Goal: Task Accomplishment & Management: Use online tool/utility

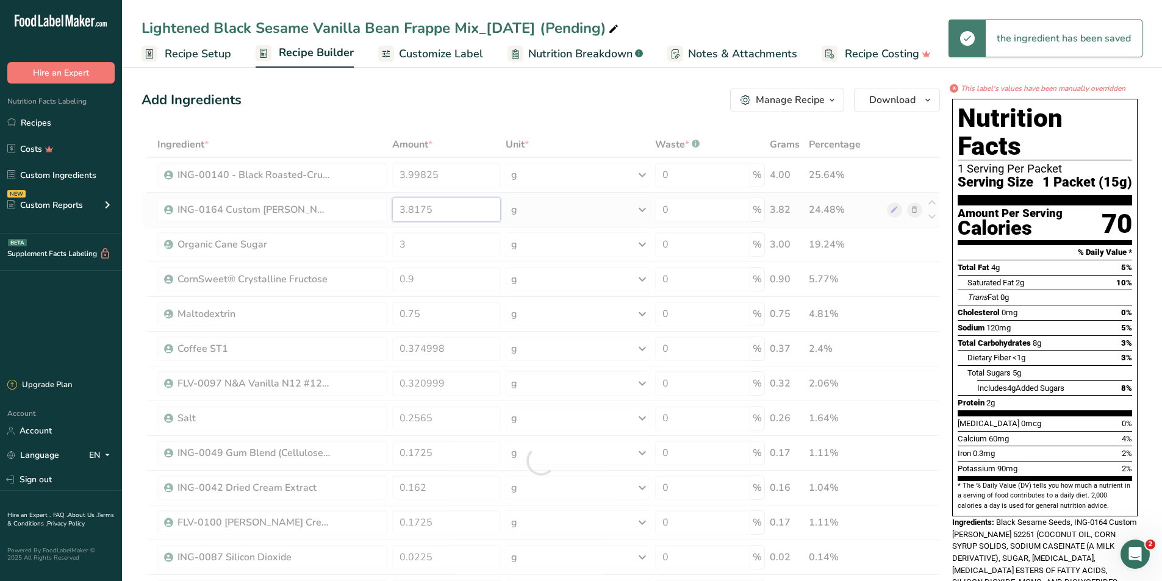
click at [484, 209] on div "Ingredient * Amount * Unit * Waste * .a-a{fill:#347362;}.b-a{fill:#fff;} Grams …" at bounding box center [541, 461] width 798 height 659
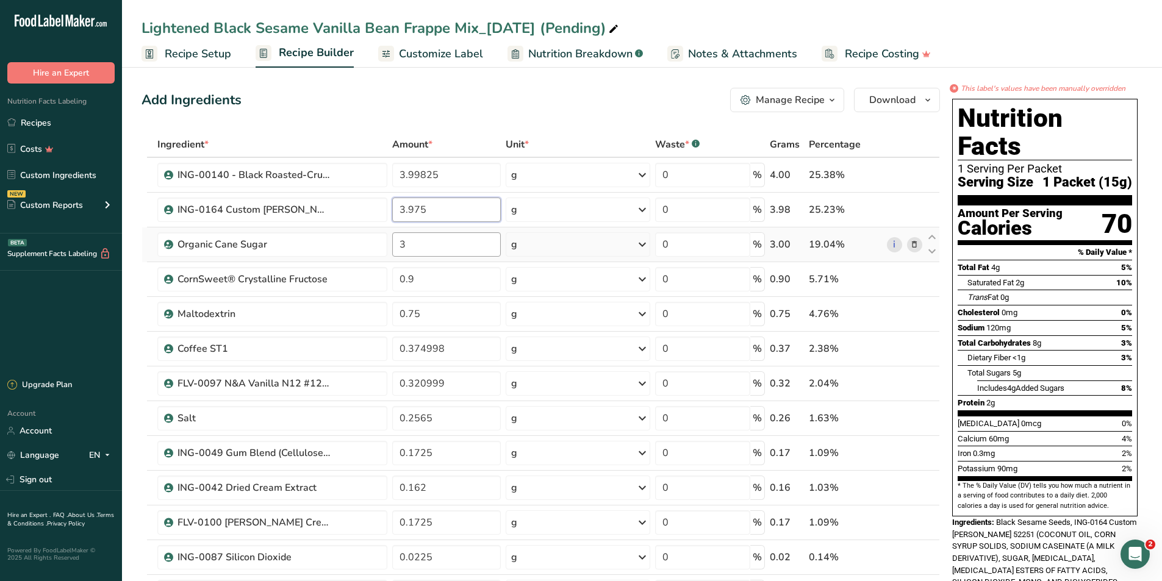
type input "3.975"
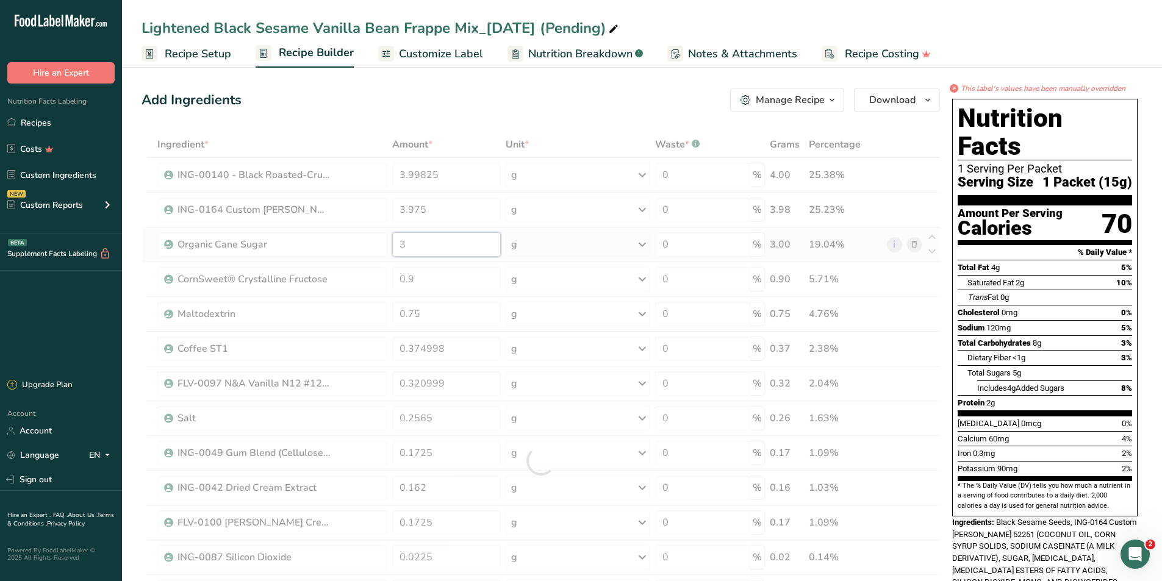
click at [482, 245] on div "Ingredient * Amount * Unit * Waste * .a-a{fill:#347362;}.b-a{fill:#fff;} Grams …" at bounding box center [541, 461] width 798 height 659
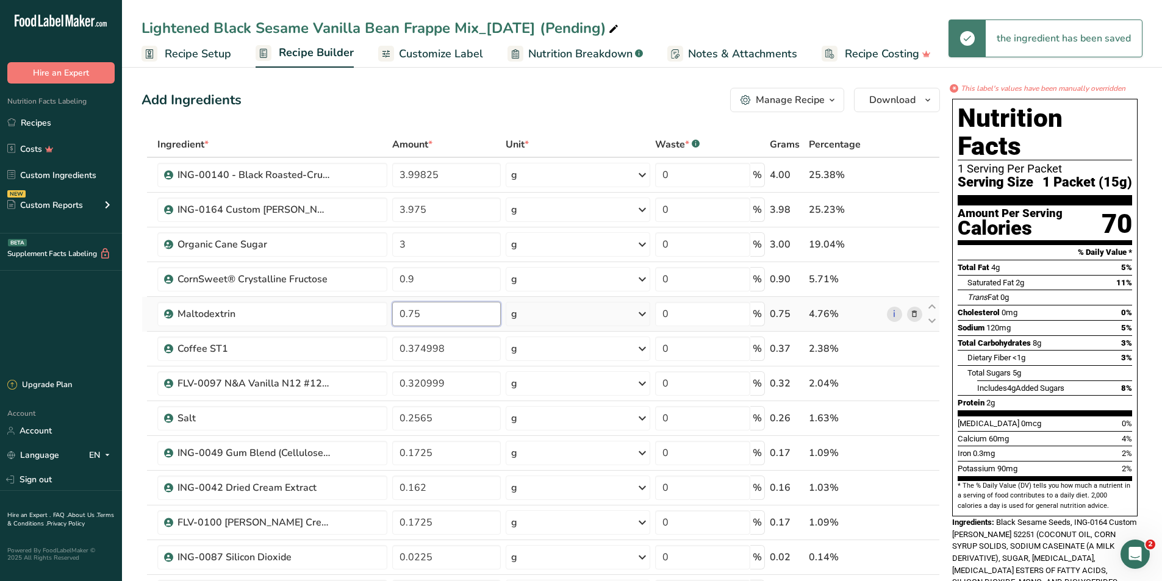
click at [437, 314] on div "Ingredient * Amount * Unit * Waste * .a-a{fill:#347362;}.b-a{fill:#fff;} Grams …" at bounding box center [541, 461] width 798 height 659
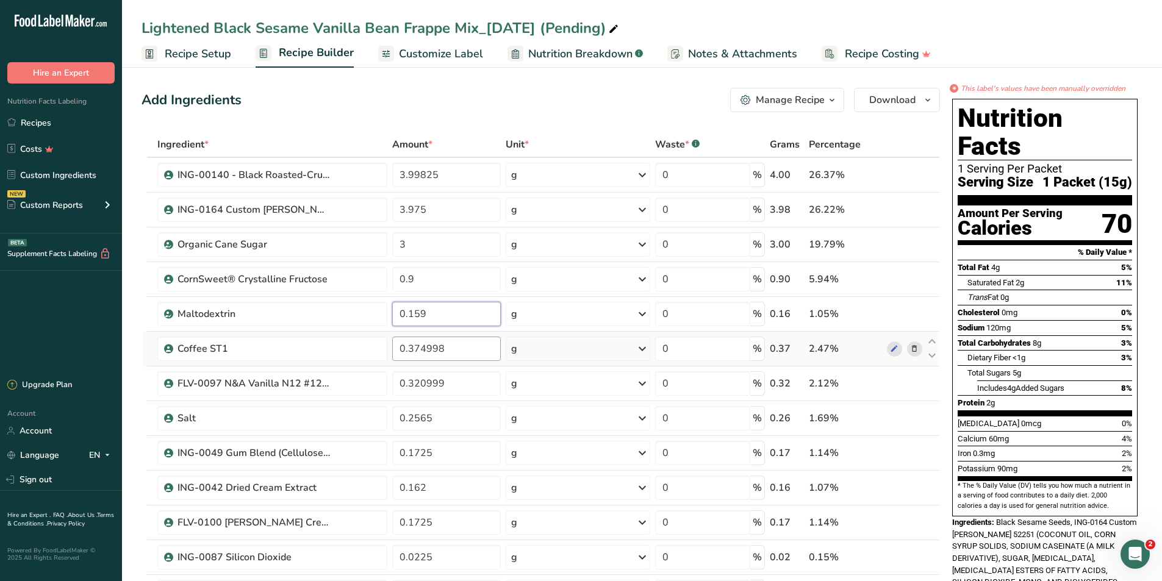
type input "0.159"
click at [455, 346] on div "Ingredient * Amount * Unit * Waste * .a-a{fill:#347362;}.b-a{fill:#fff;} Grams …" at bounding box center [541, 461] width 798 height 659
type input "0.15"
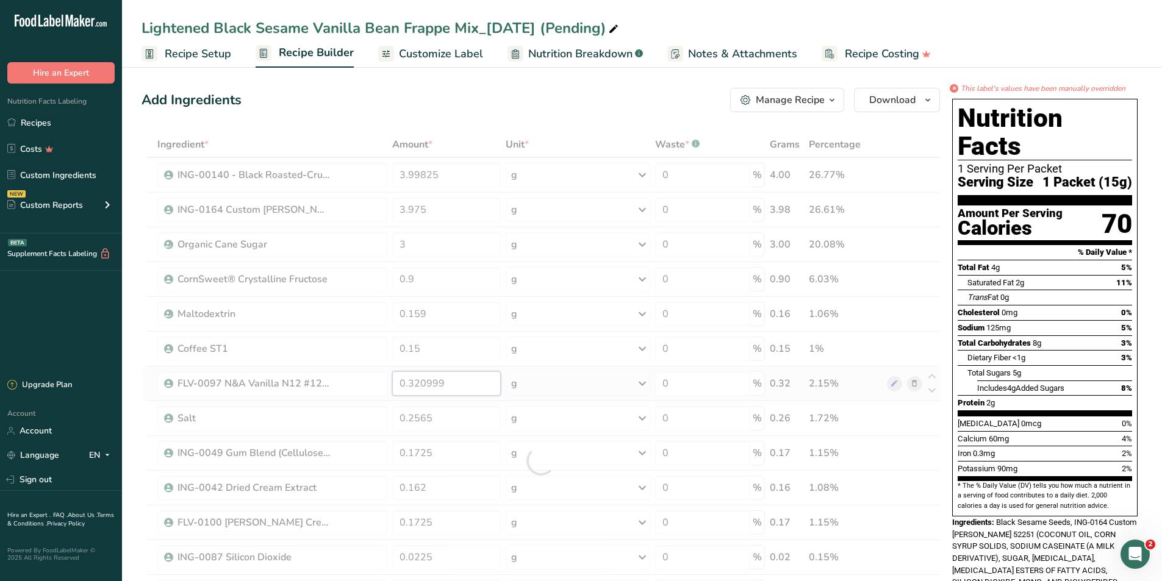
click at [475, 385] on div "Ingredient * Amount * Unit * Waste * .a-a{fill:#347362;}.b-a{fill:#fff;} Grams …" at bounding box center [541, 461] width 798 height 659
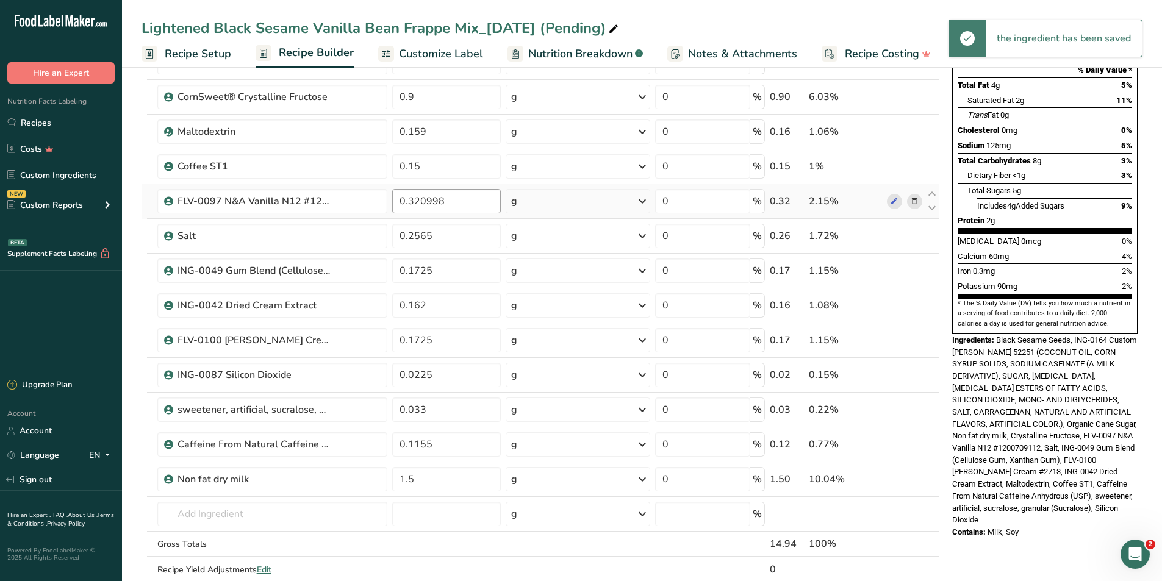
scroll to position [183, 0]
type input "0.321"
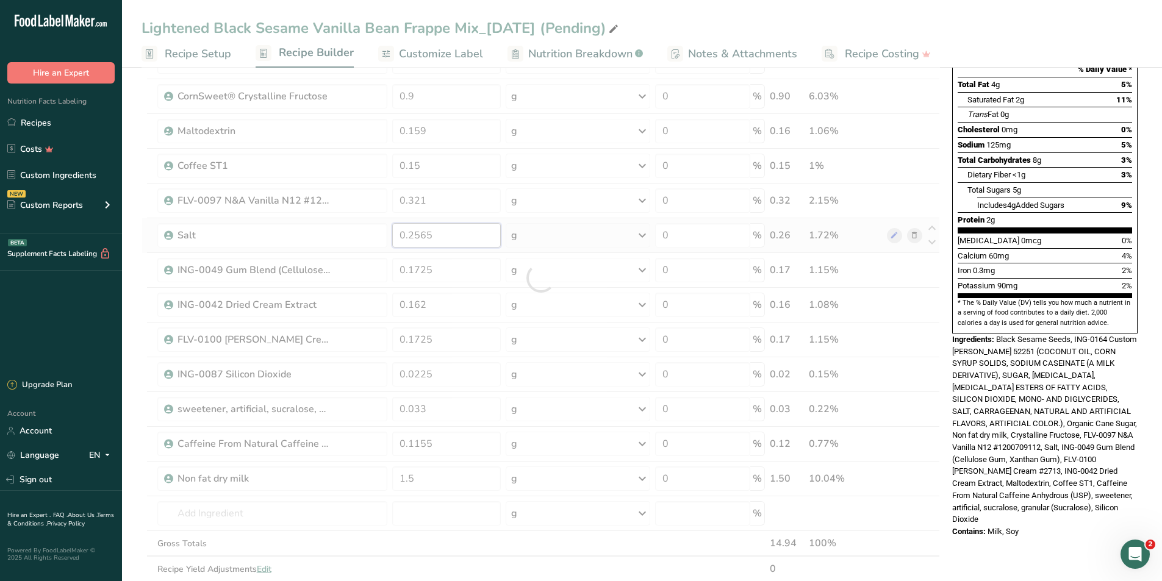
click at [470, 234] on div "Ingredient * Amount * Unit * Waste * .a-a{fill:#347362;}.b-a{fill:#fff;} Grams …" at bounding box center [541, 278] width 798 height 659
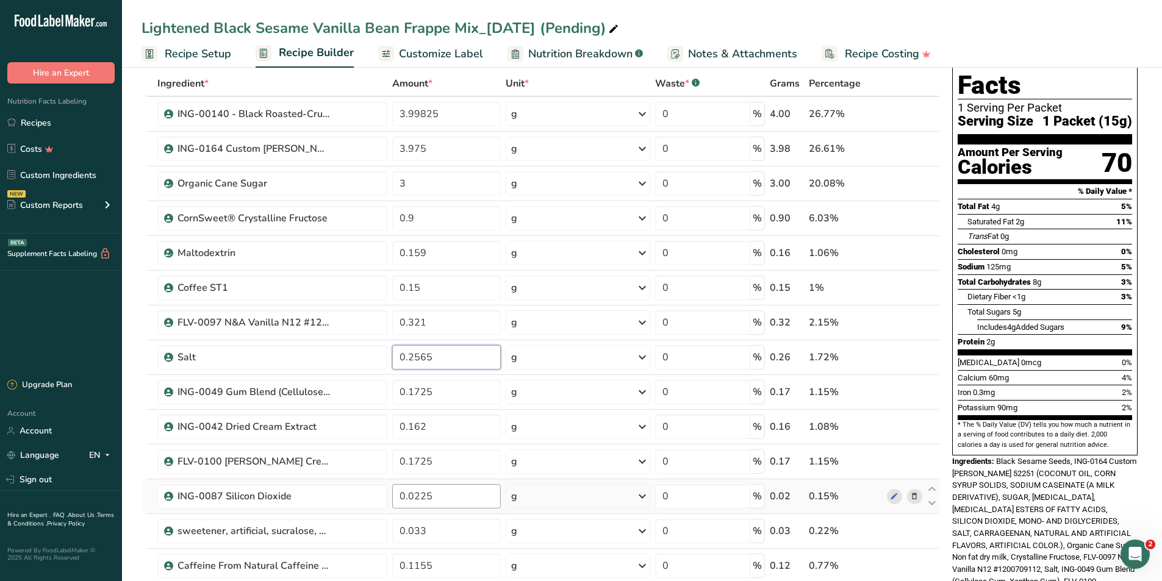
scroll to position [244, 0]
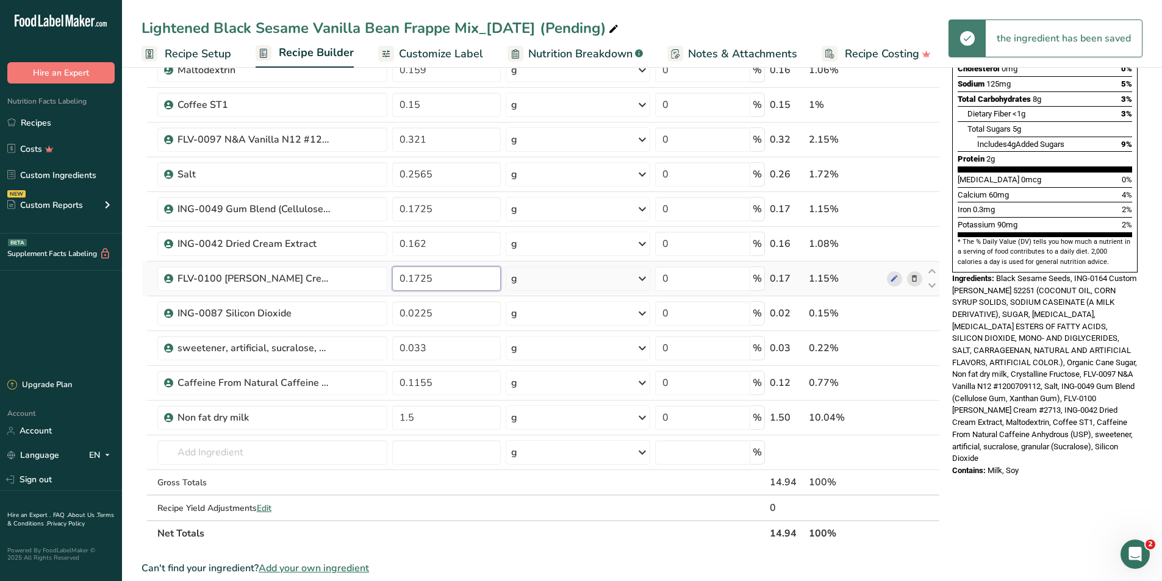
click at [439, 276] on div "Ingredient * Amount * Unit * Waste * .a-a{fill:#347362;}.b-a{fill:#fff;} Grams …" at bounding box center [541, 217] width 798 height 659
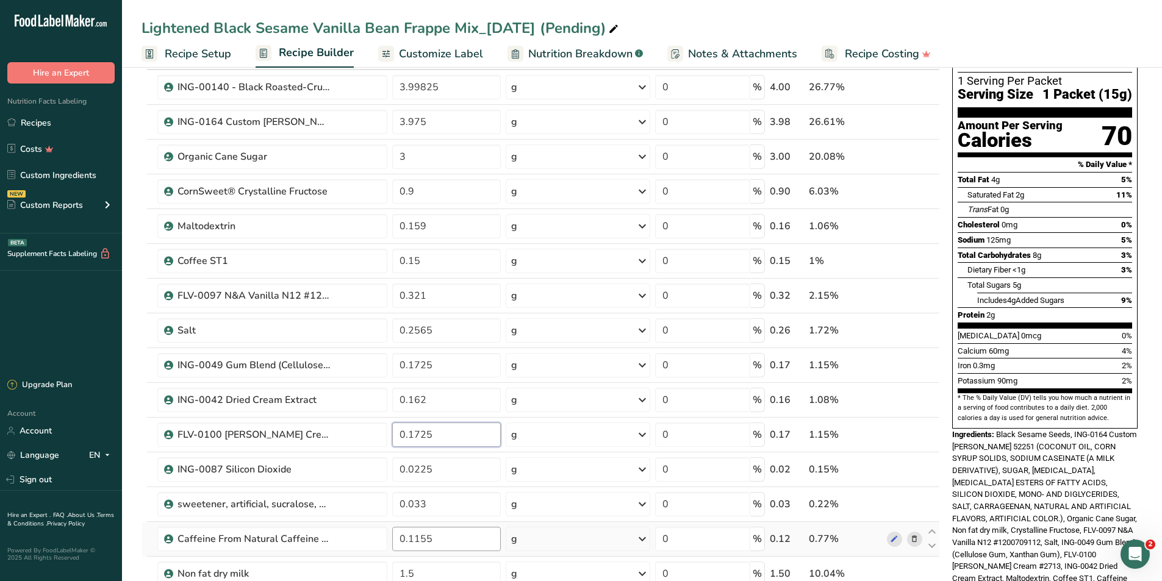
scroll to position [61, 0]
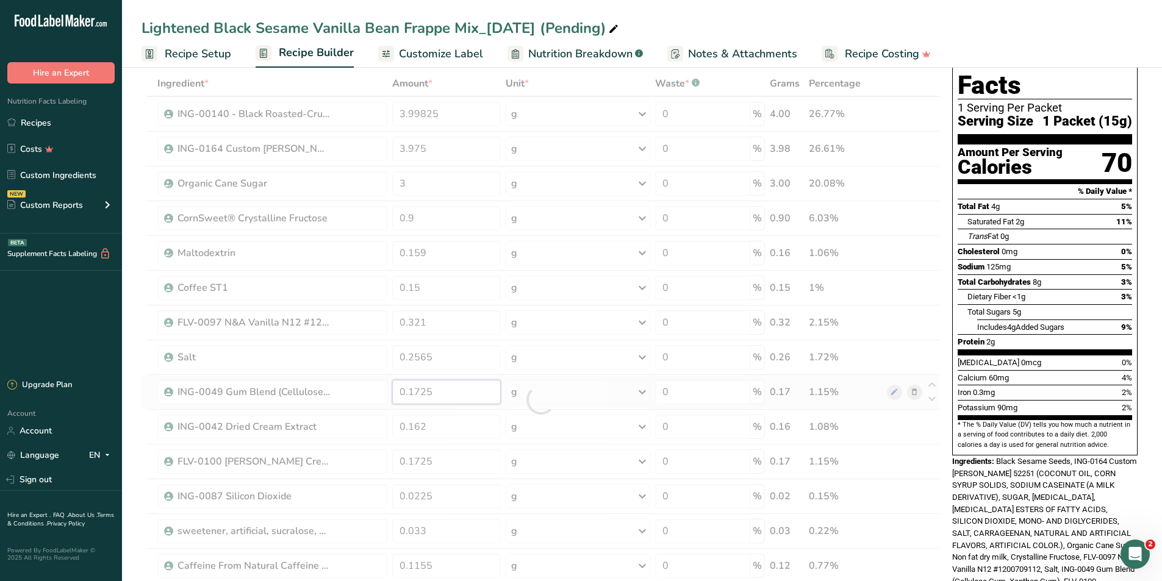
click at [431, 388] on div "Ingredient * Amount * Unit * Waste * .a-a{fill:#347362;}.b-a{fill:#fff;} Grams …" at bounding box center [541, 400] width 798 height 659
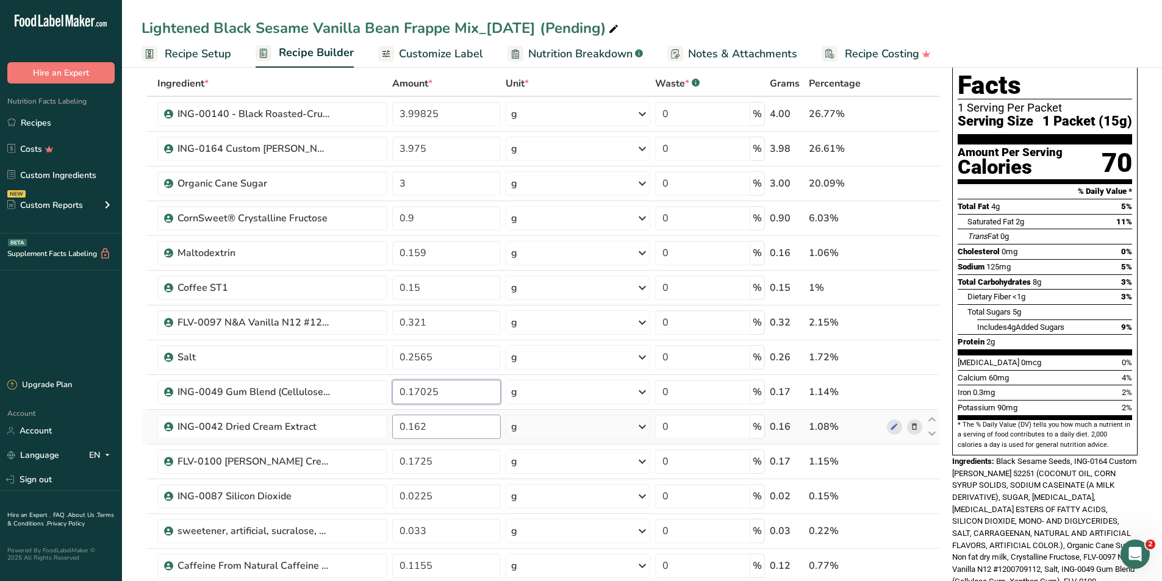
type input "0.17025"
click at [454, 432] on div "Ingredient * Amount * Unit * Waste * .a-a{fill:#347362;}.b-a{fill:#fff;} Grams …" at bounding box center [541, 400] width 798 height 659
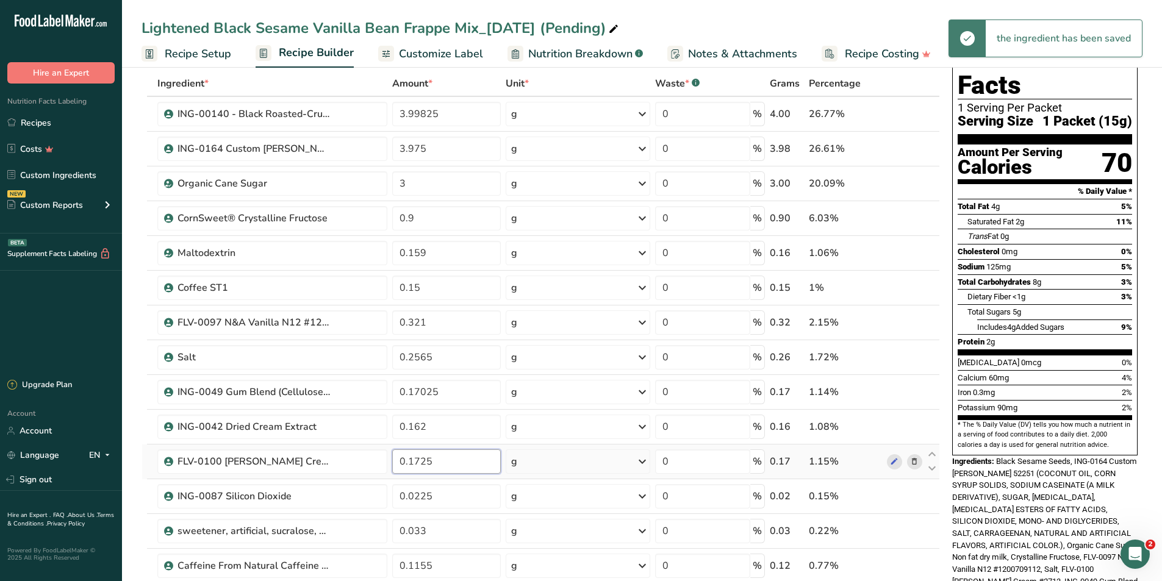
click at [465, 464] on div "Ingredient * Amount * Unit * Waste * .a-a{fill:#347362;}.b-a{fill:#fff;} Grams …" at bounding box center [541, 400] width 798 height 659
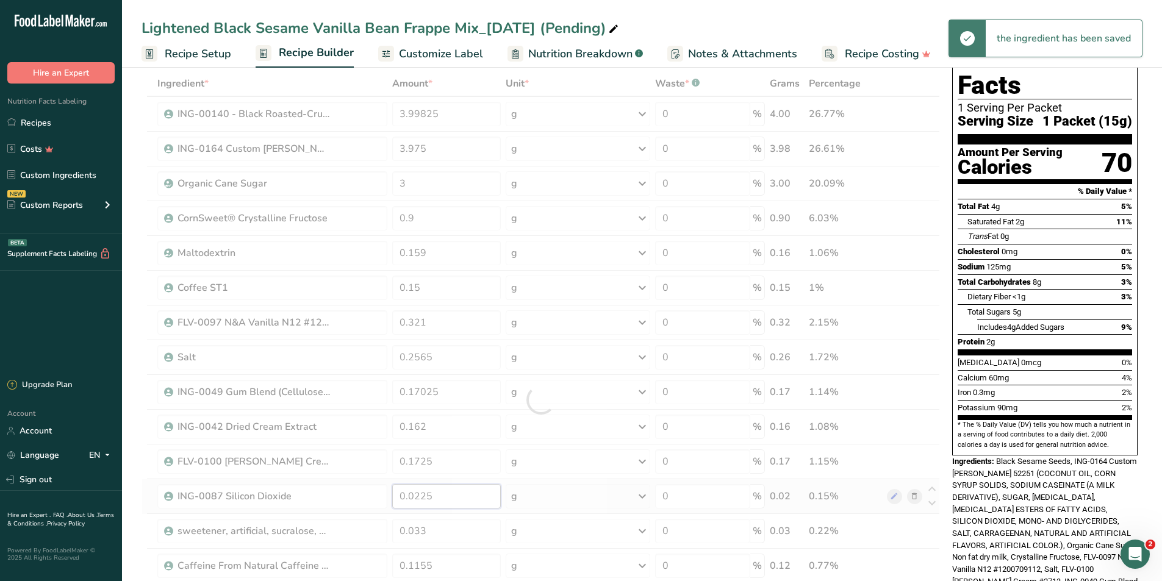
click at [453, 502] on div "Ingredient * Amount * Unit * Waste * .a-a{fill:#347362;}.b-a{fill:#fff;} Grams …" at bounding box center [541, 400] width 798 height 659
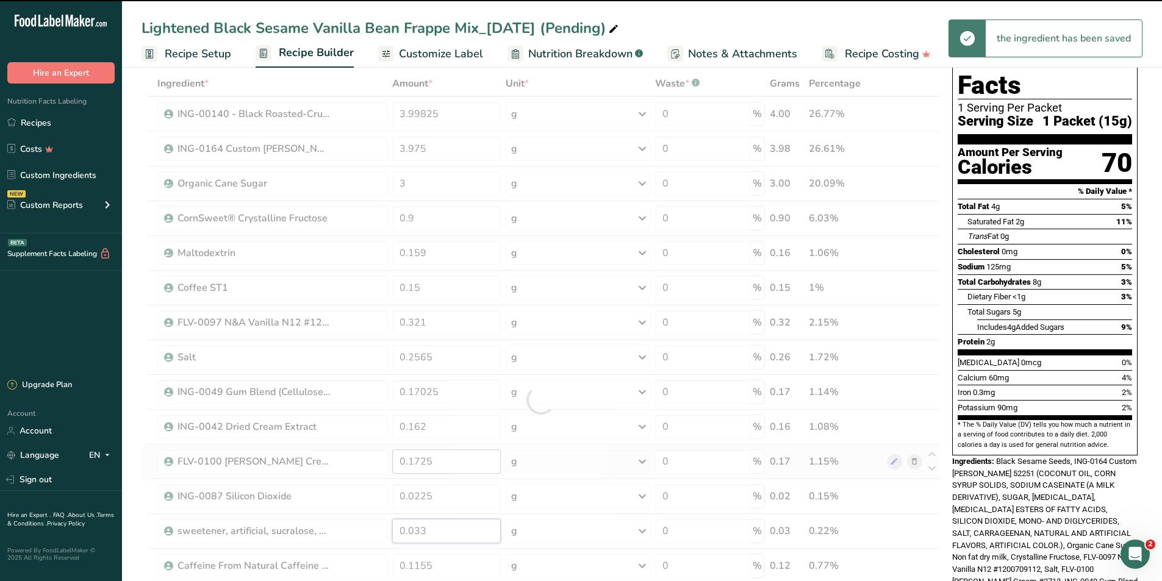
scroll to position [122, 0]
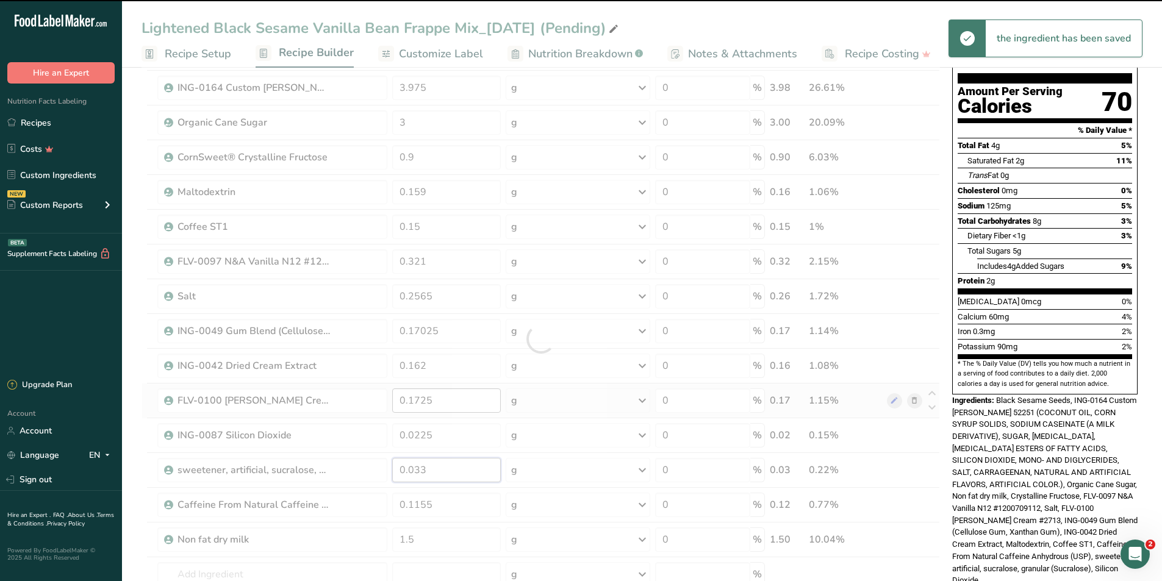
click at [436, 467] on div "Ingredient * Amount * Unit * Waste * .a-a{fill:#347362;}.b-a{fill:#fff;} Grams …" at bounding box center [541, 339] width 798 height 659
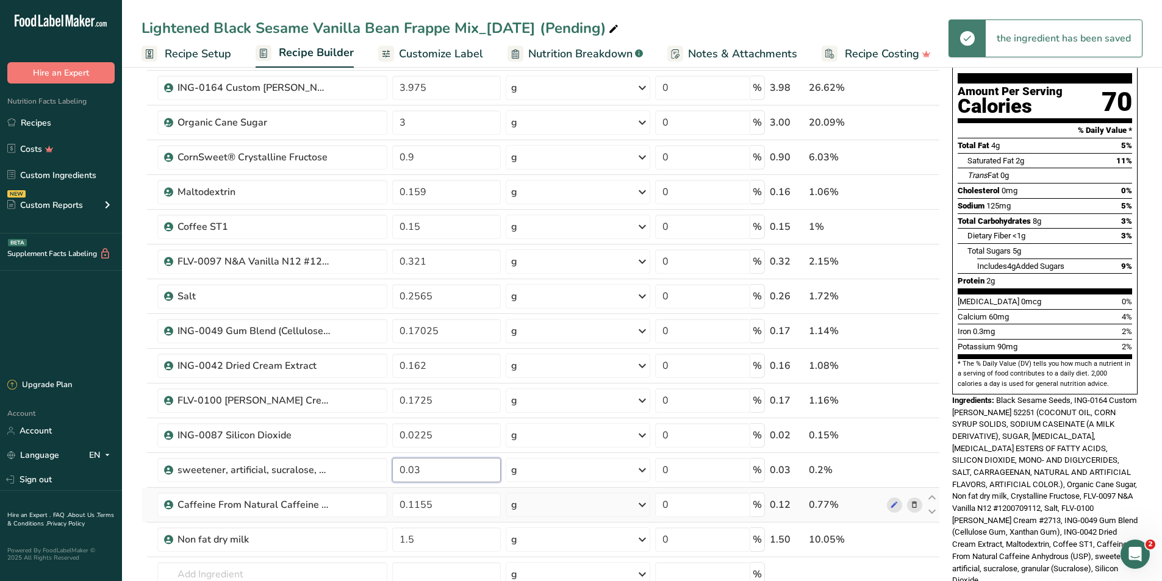
type input "0.03"
click at [467, 518] on div "Ingredient * Amount * Unit * Waste * .a-a{fill:#347362;}.b-a{fill:#fff;} Grams …" at bounding box center [541, 339] width 798 height 659
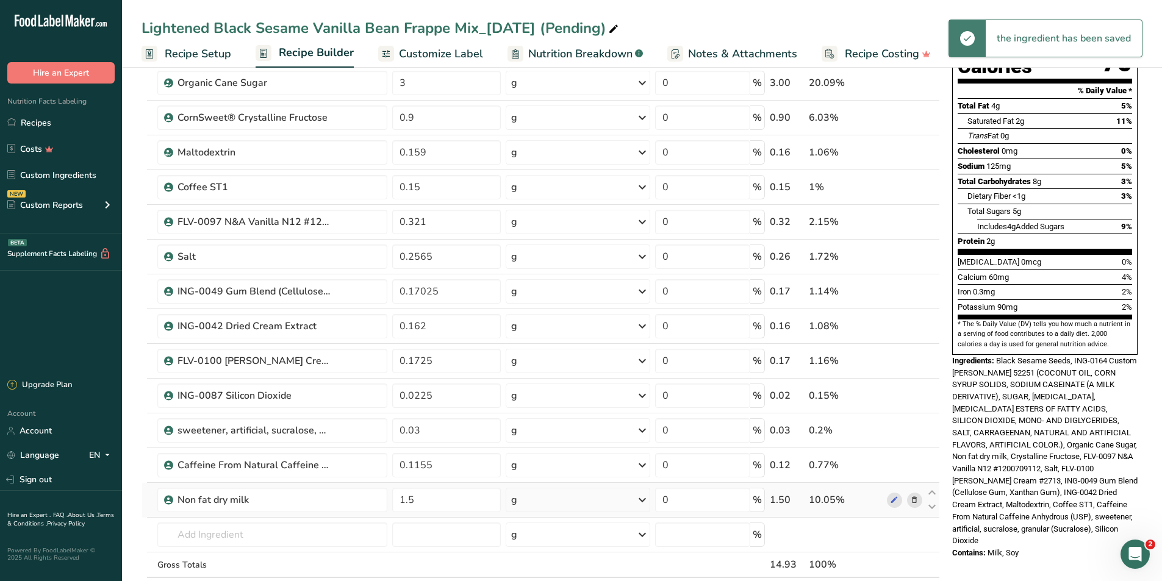
scroll to position [183, 0]
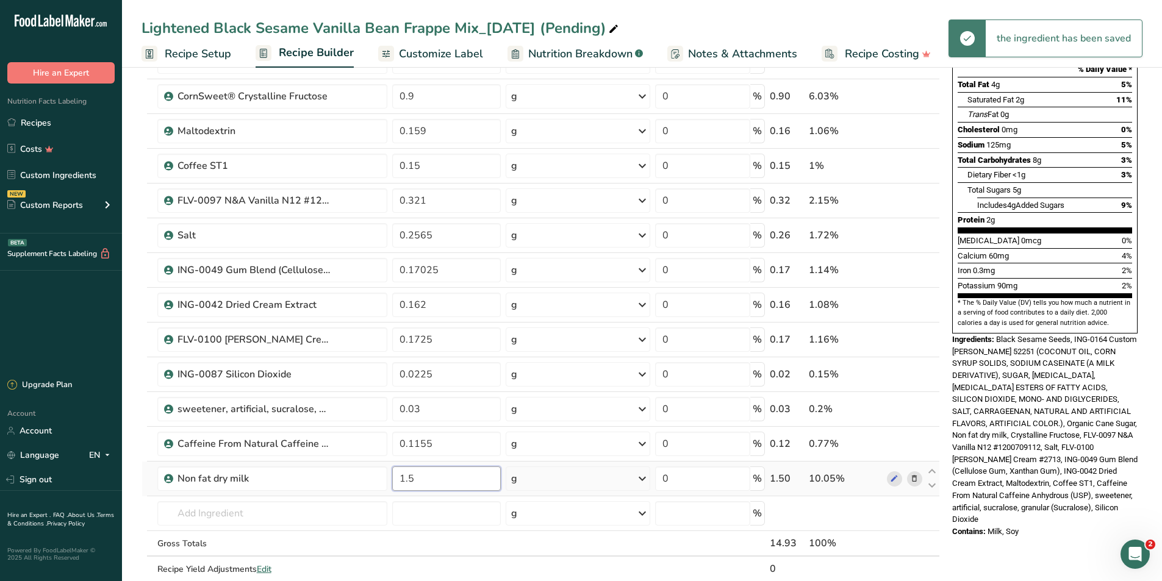
click at [478, 472] on input "1.5" at bounding box center [446, 479] width 109 height 24
type input "1.5675"
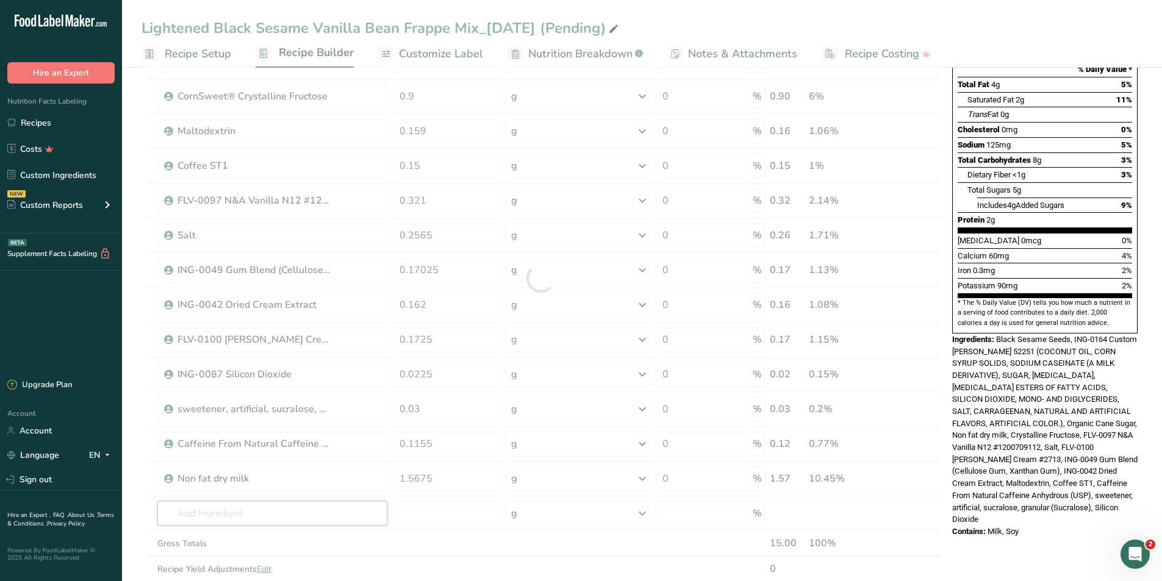
drag, startPoint x: 325, startPoint y: 513, endPoint x: 285, endPoint y: 490, distance: 45.6
click at [313, 520] on div "Ingredient * Amount * Unit * Waste * .a-a{fill:#347362;}.b-a{fill:#fff;} Grams …" at bounding box center [541, 278] width 798 height 659
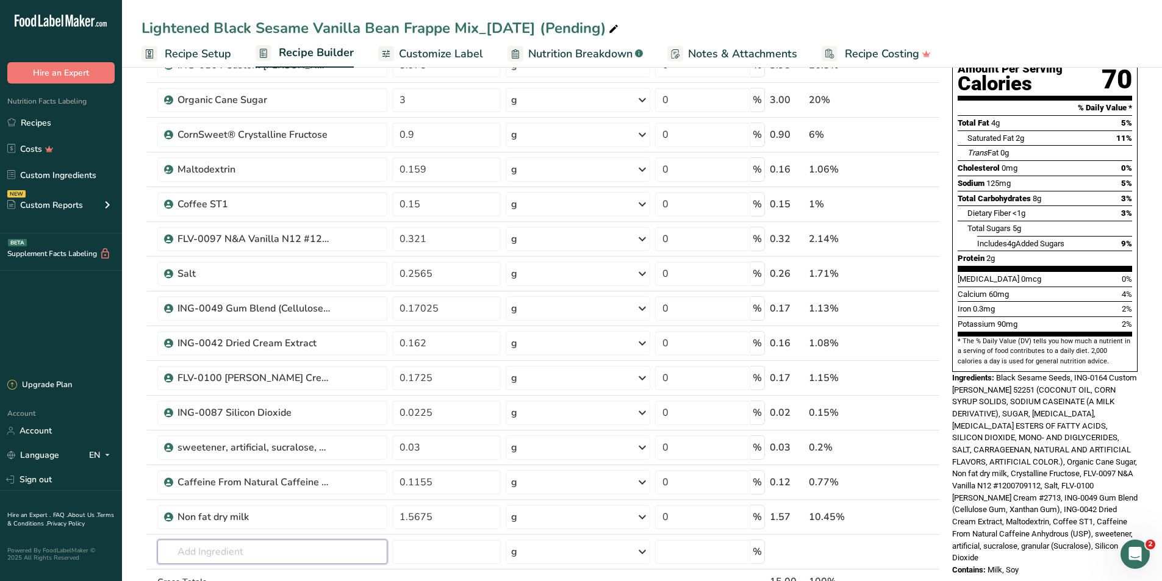
scroll to position [0, 0]
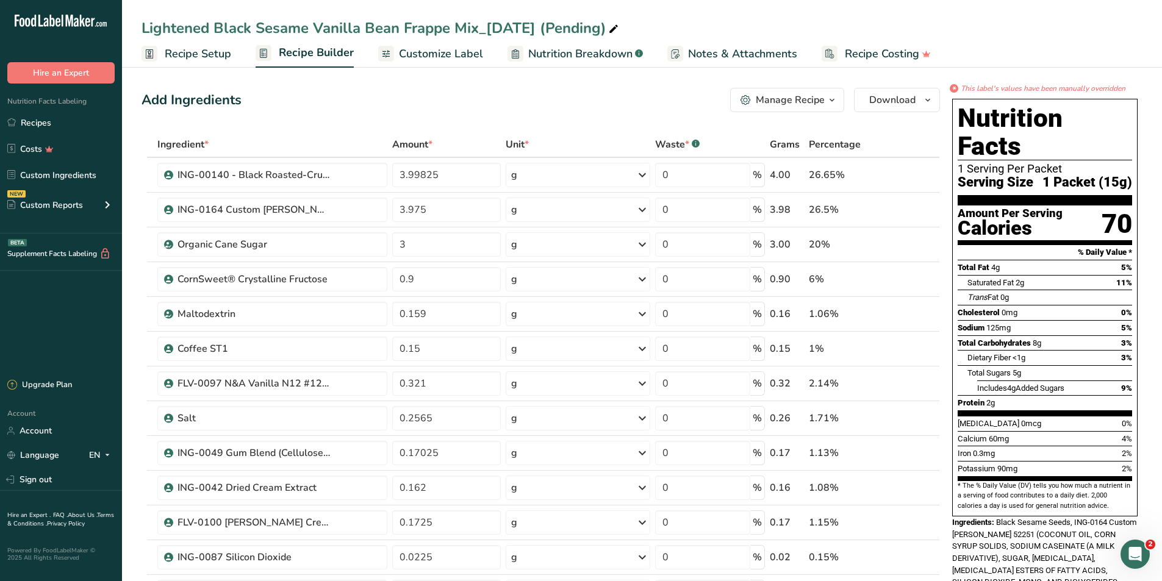
click at [440, 49] on span "Customize Label" at bounding box center [441, 54] width 84 height 16
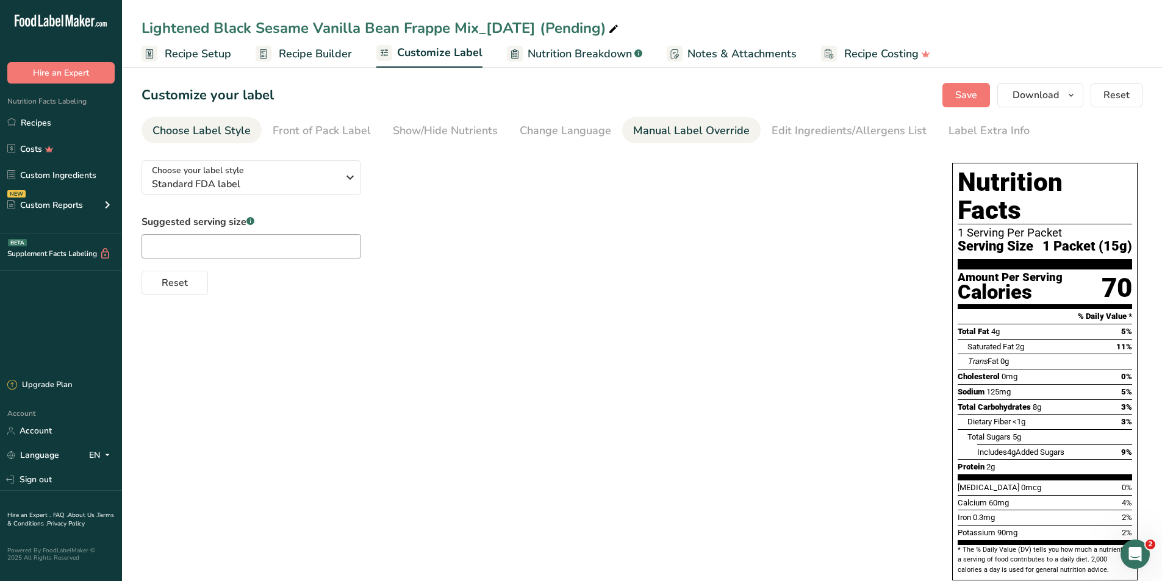
click at [690, 134] on div "Manual Label Override" at bounding box center [691, 131] width 117 height 16
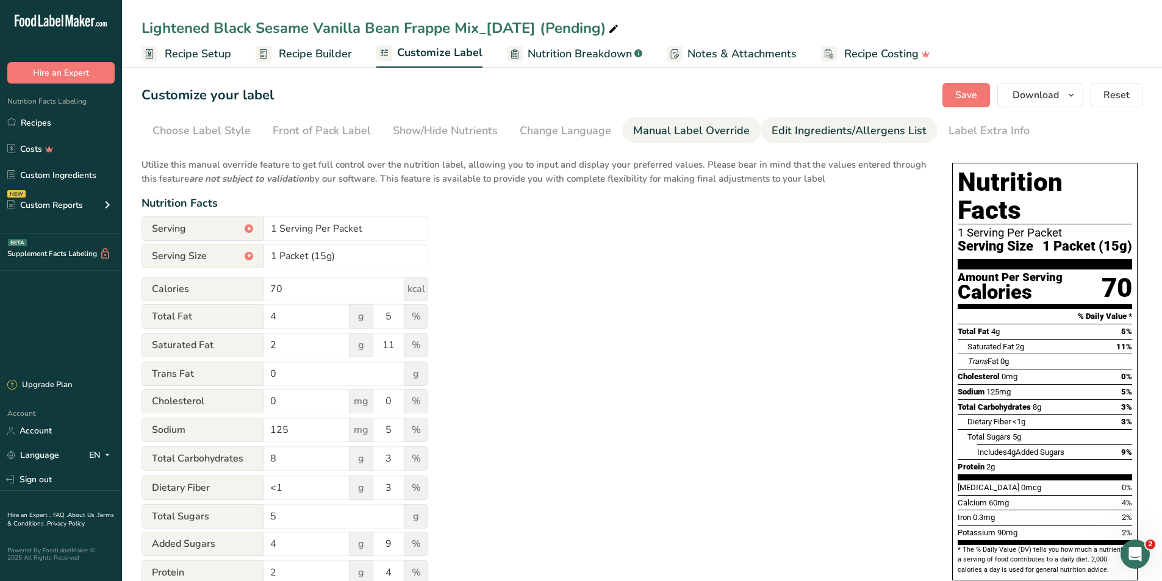
click at [775, 131] on div "Edit Ingredients/Allergens List" at bounding box center [849, 131] width 155 height 16
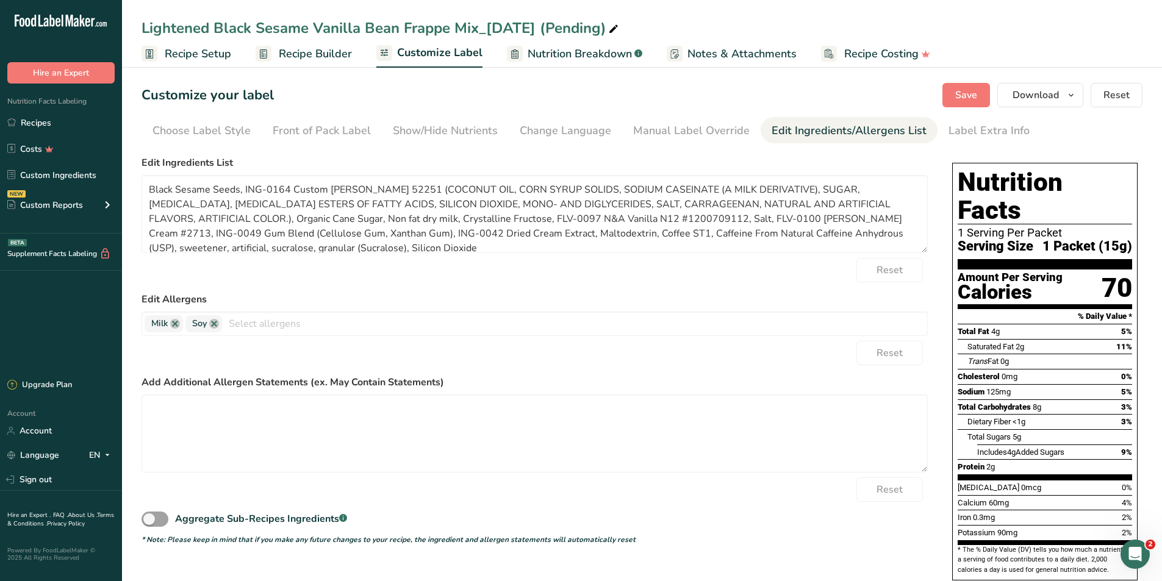
click at [465, 268] on div "Reset" at bounding box center [535, 270] width 786 height 24
click at [490, 247] on textarea "Black Sesame Seeds, ING-0164 Custom [PERSON_NAME] 52251 (COCONUT OIL, CORN SYRU…" at bounding box center [535, 214] width 786 height 78
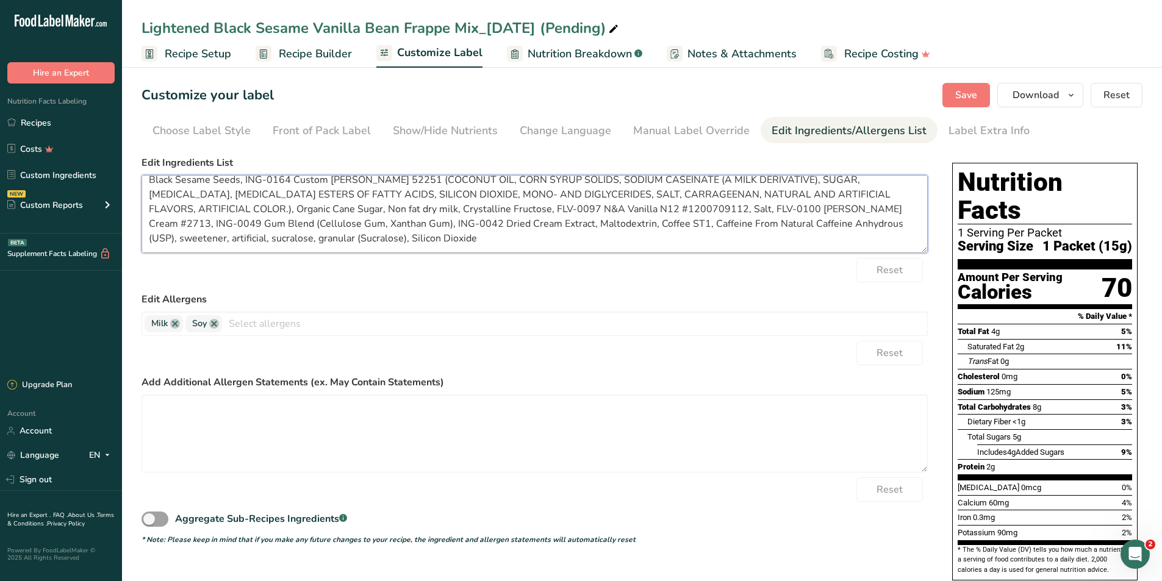
paste textarea "Non-Dairy [PERSON_NAME] (Coconut Oil, Corn Syrup Solids, Sodium Caseinate [A Mi…"
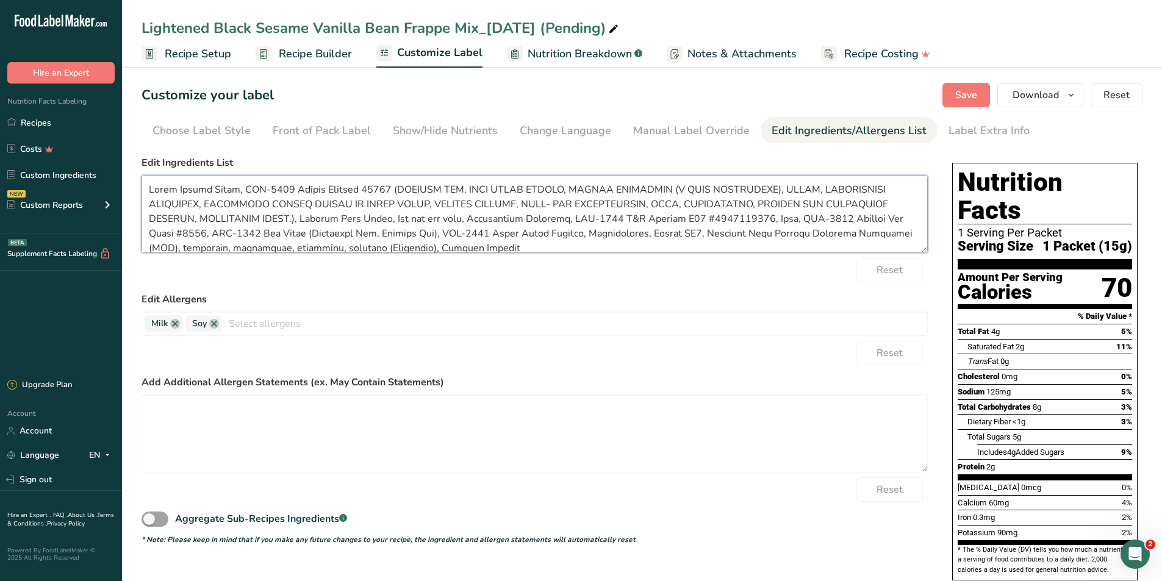
drag, startPoint x: 240, startPoint y: 192, endPoint x: 142, endPoint y: 187, distance: 97.7
click at [142, 187] on textarea at bounding box center [535, 214] width 786 height 78
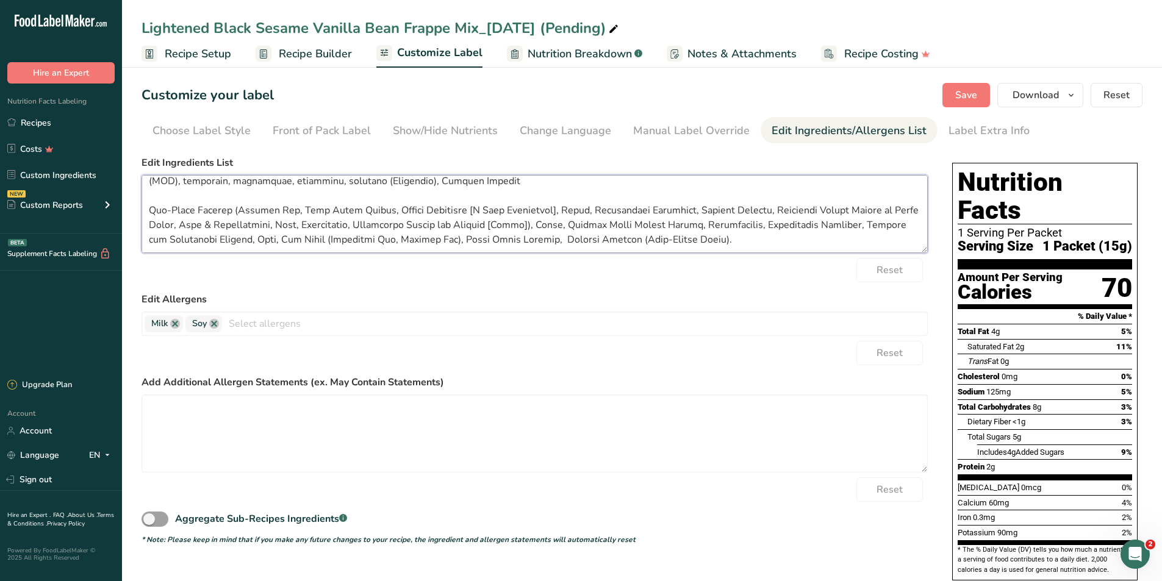
scroll to position [68, 0]
drag, startPoint x: 143, startPoint y: 210, endPoint x: 515, endPoint y: 229, distance: 372.0
click at [515, 229] on textarea at bounding box center [535, 214] width 786 height 78
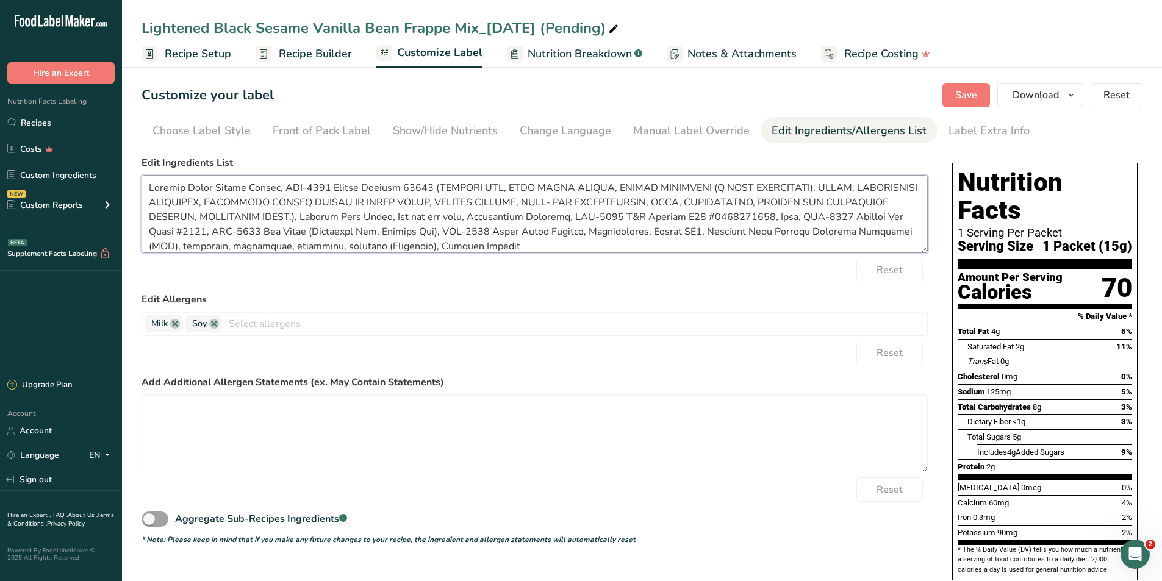
scroll to position [0, 0]
drag, startPoint x: 290, startPoint y: 187, endPoint x: 343, endPoint y: 222, distance: 63.4
click at [343, 222] on textarea at bounding box center [535, 214] width 786 height 78
paste textarea "Non-Dairy [PERSON_NAME] (Coconut Oil, Corn Syrup Solids, Sodium Caseinate [A Mi…"
click at [665, 195] on textarea at bounding box center [535, 214] width 786 height 78
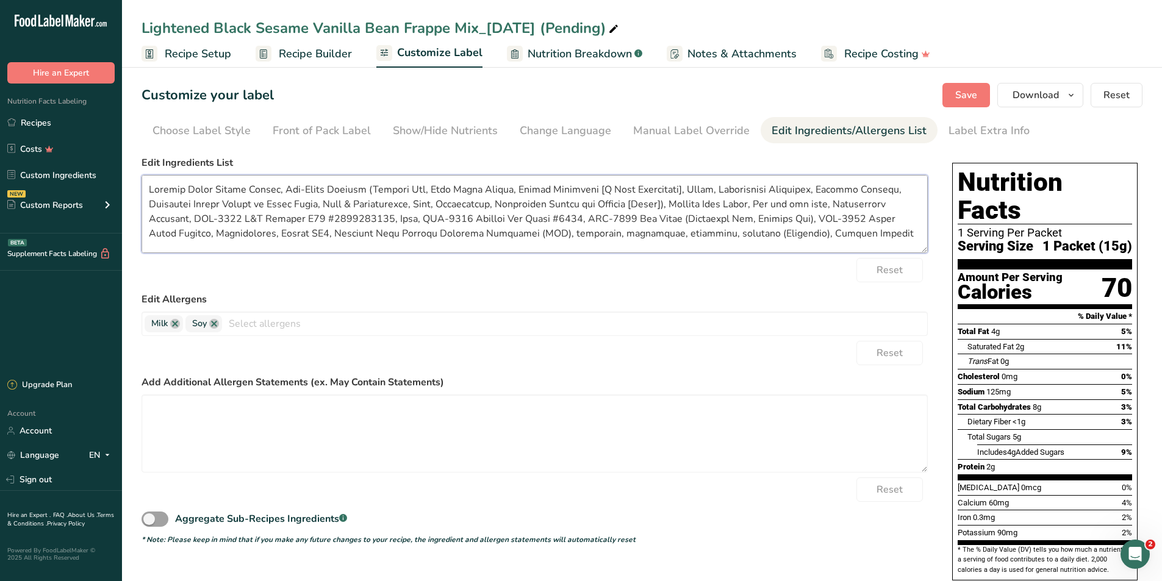
click at [664, 204] on textarea at bounding box center [535, 214] width 786 height 78
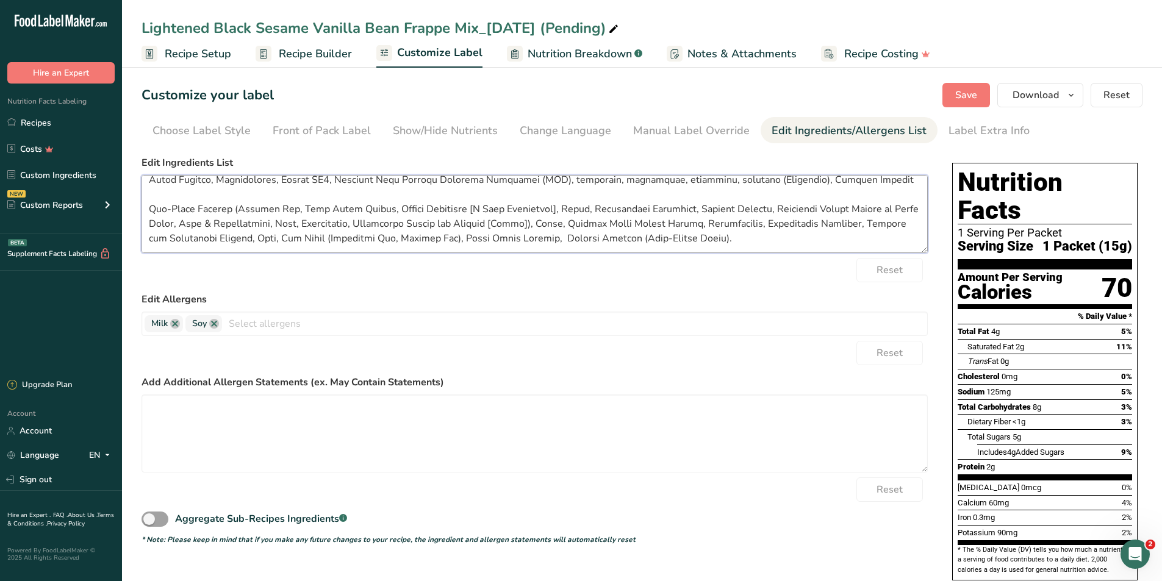
click at [534, 225] on textarea at bounding box center [535, 214] width 786 height 78
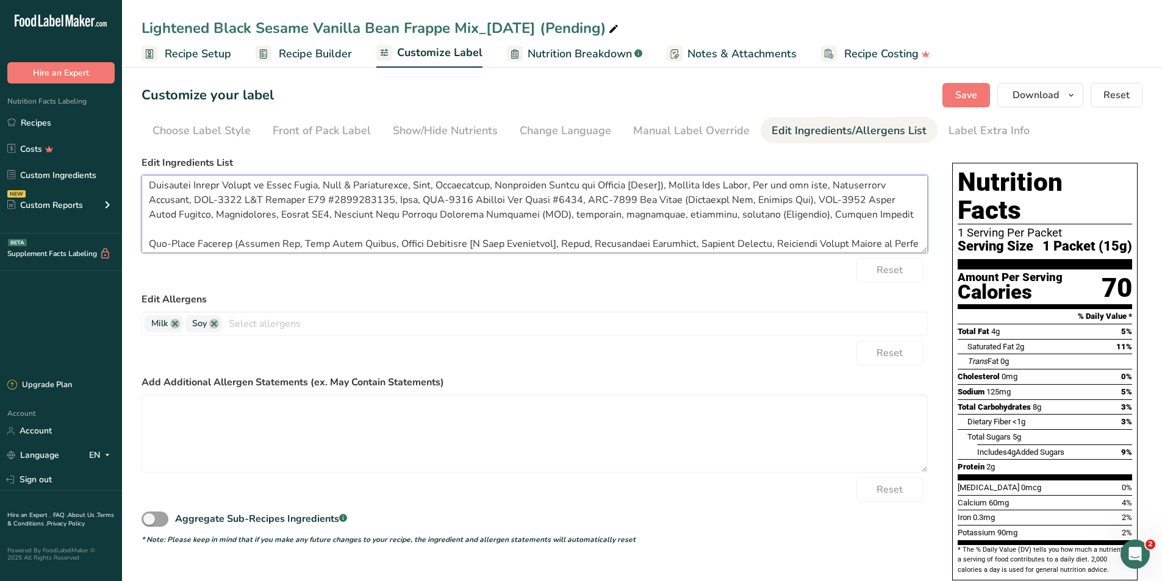
scroll to position [0, 0]
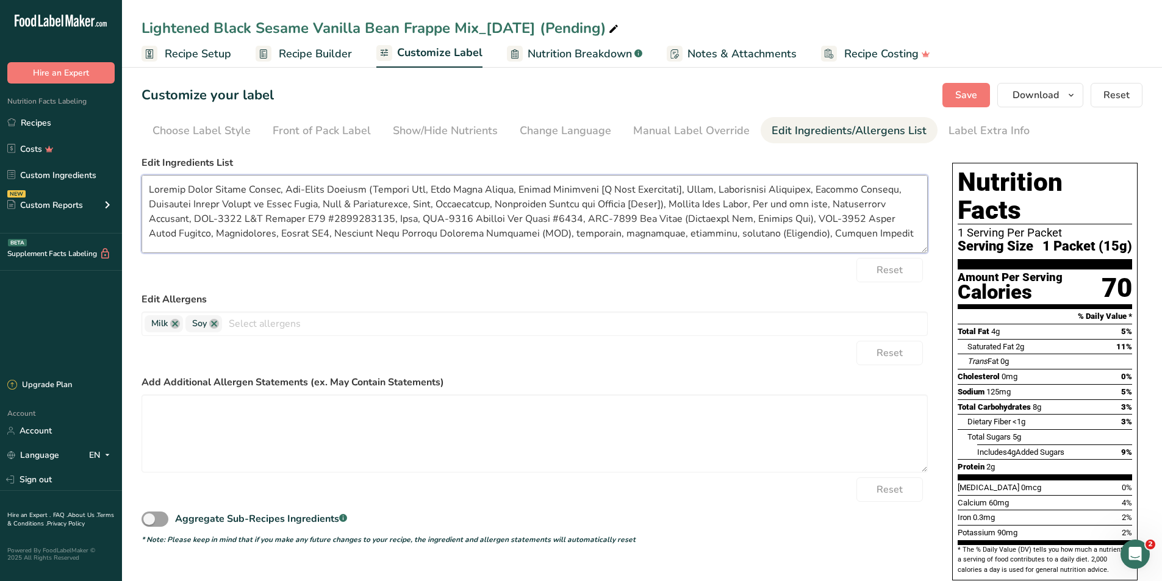
click at [650, 203] on textarea at bounding box center [535, 214] width 786 height 78
click at [676, 199] on textarea at bounding box center [535, 214] width 786 height 78
drag, startPoint x: 661, startPoint y: 206, endPoint x: 748, endPoint y: 207, distance: 86.6
click at [748, 207] on textarea at bounding box center [535, 214] width 786 height 78
paste textarea
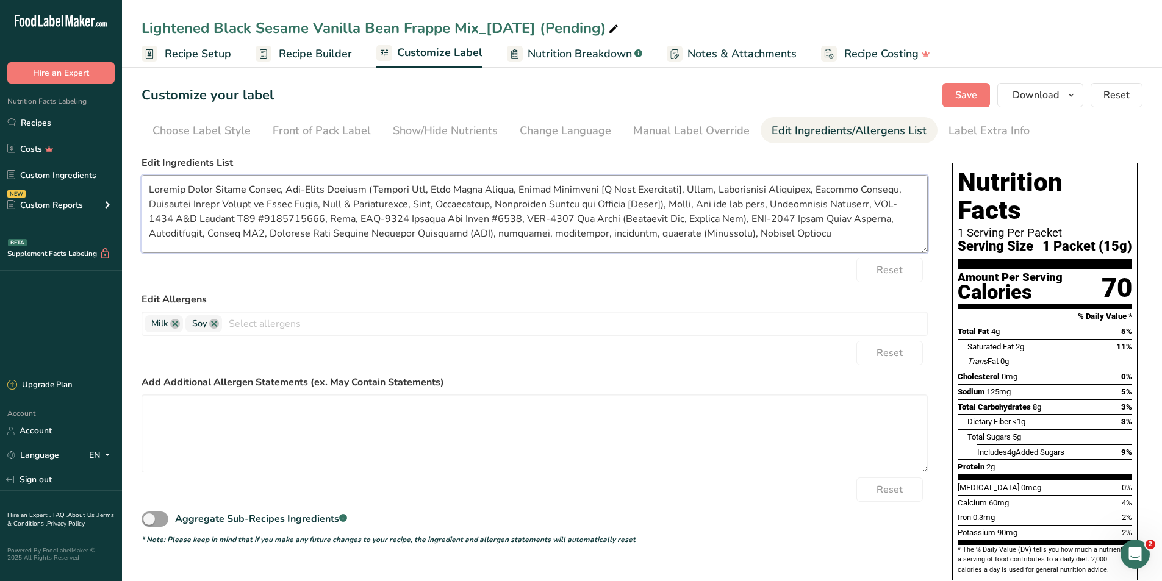
scroll to position [54, 0]
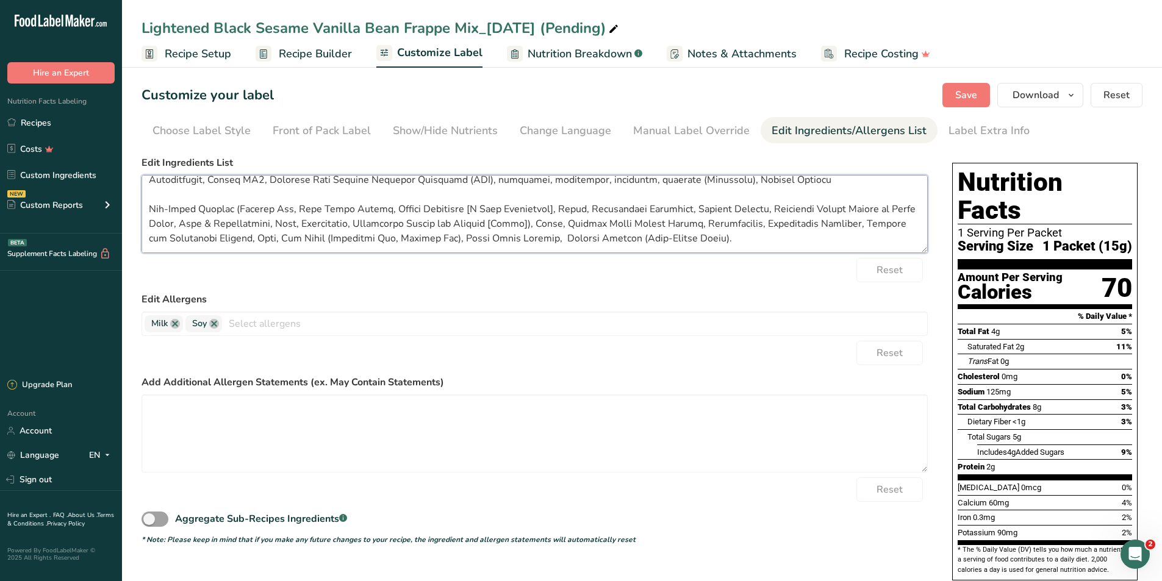
click at [692, 227] on textarea at bounding box center [535, 214] width 786 height 78
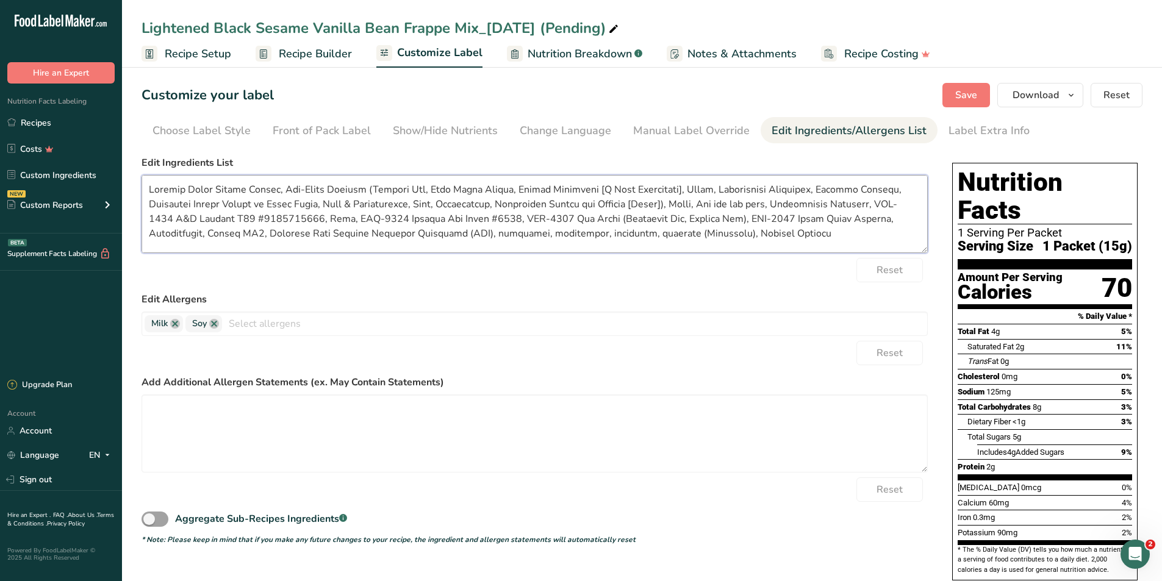
click at [857, 204] on textarea at bounding box center [535, 214] width 786 height 78
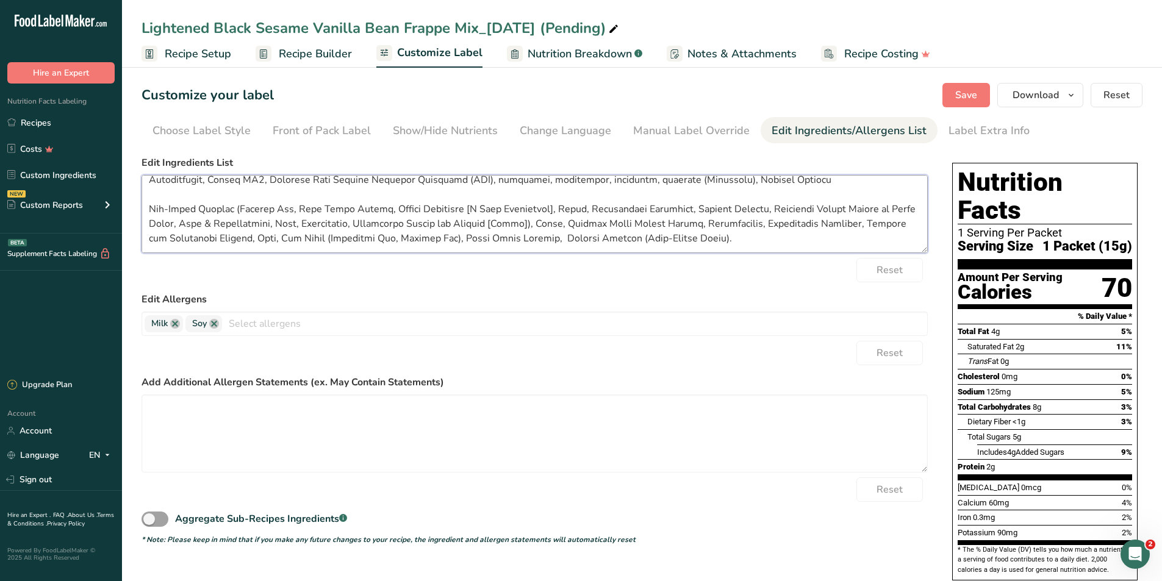
drag, startPoint x: 845, startPoint y: 228, endPoint x: 221, endPoint y: 243, distance: 623.6
click at [221, 243] on textarea at bounding box center [535, 214] width 786 height 78
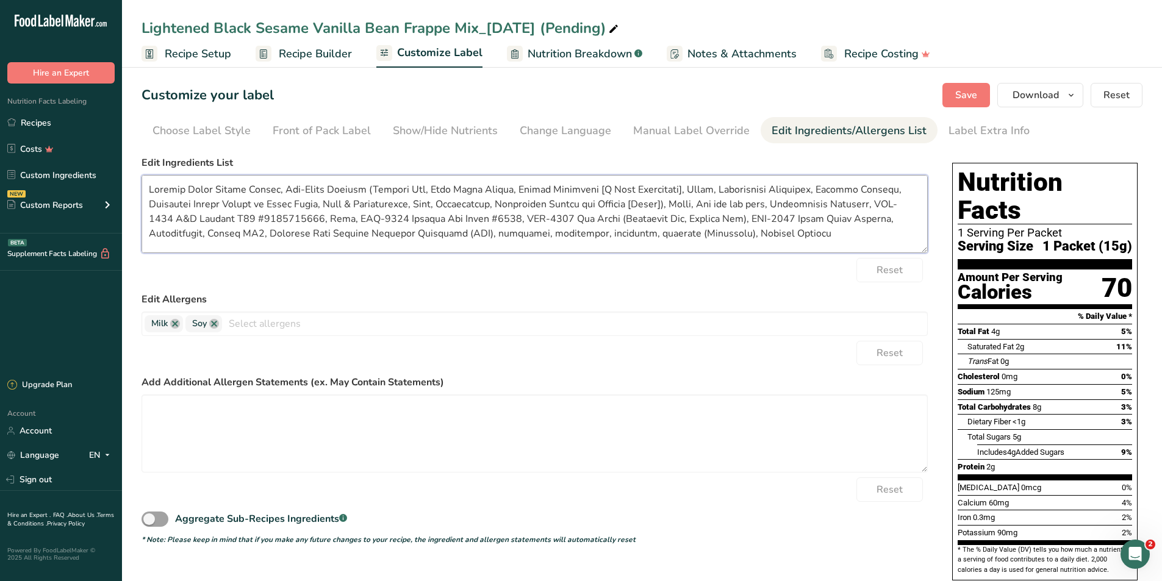
drag, startPoint x: 858, startPoint y: 206, endPoint x: 289, endPoint y: 212, distance: 569.1
click at [289, 212] on textarea at bounding box center [535, 214] width 786 height 78
paste textarea "Natural and Artificial Flavors,"
click at [303, 223] on textarea at bounding box center [535, 214] width 786 height 78
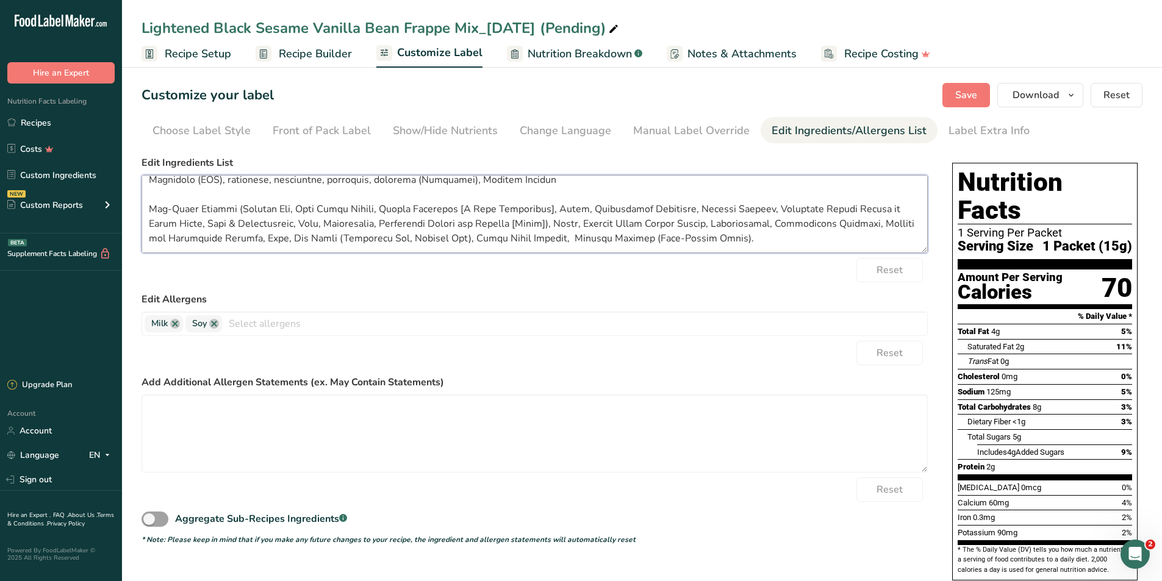
drag, startPoint x: 247, startPoint y: 240, endPoint x: 434, endPoint y: 239, distance: 187.3
click at [434, 239] on textarea at bounding box center [535, 214] width 786 height 78
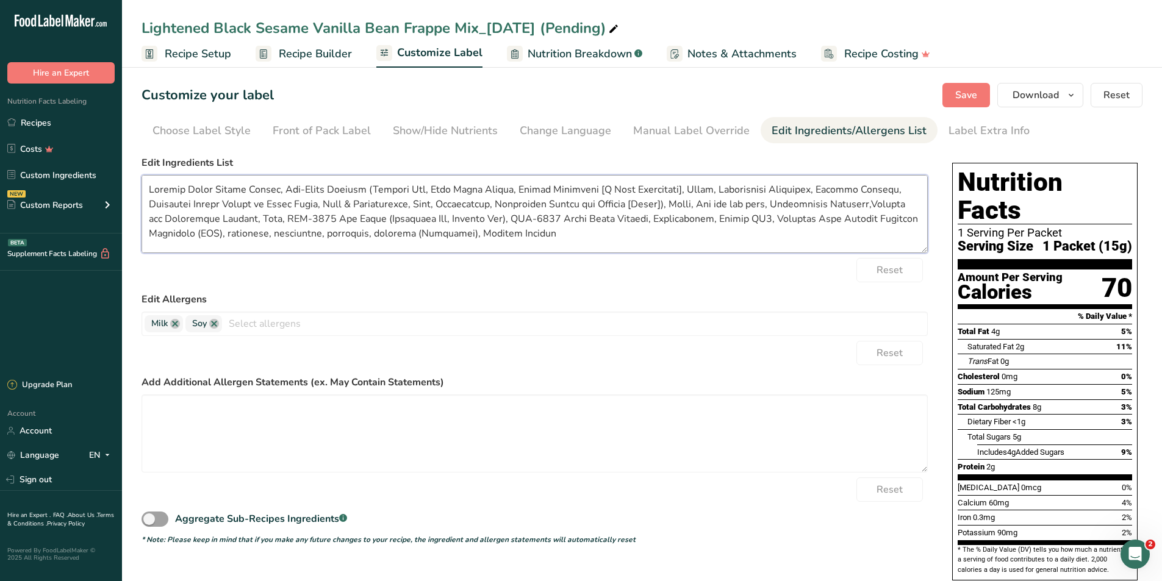
drag, startPoint x: 248, startPoint y: 217, endPoint x: 480, endPoint y: 212, distance: 231.8
click at [480, 212] on textarea at bounding box center [535, 214] width 786 height 78
paste textarea
click at [488, 220] on textarea at bounding box center [535, 214] width 786 height 78
click at [638, 218] on textarea at bounding box center [535, 214] width 786 height 78
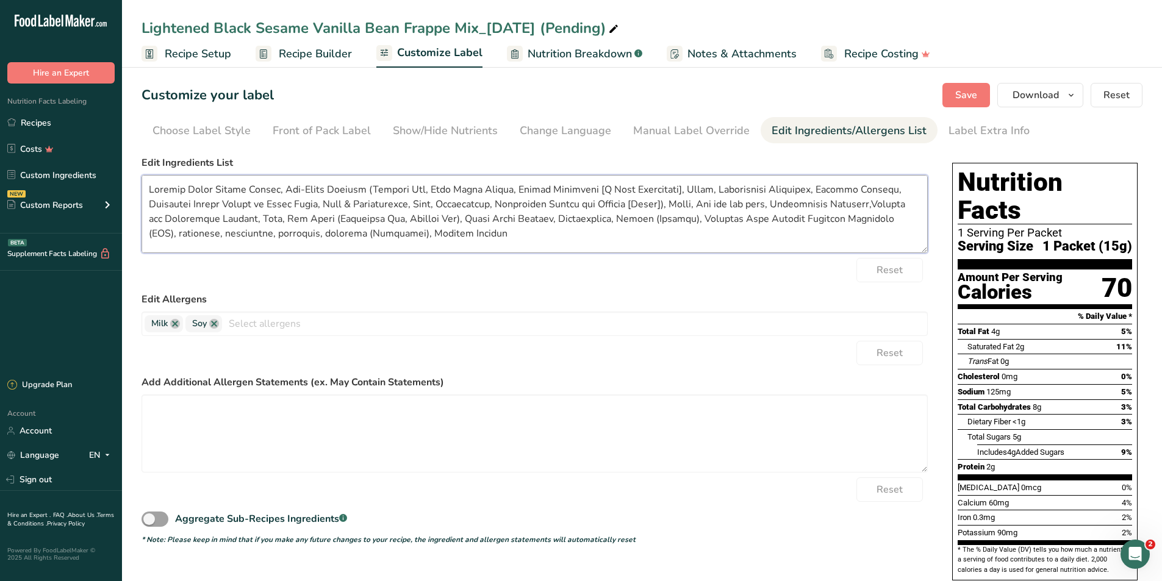
drag, startPoint x: 706, startPoint y: 219, endPoint x: 881, endPoint y: 221, distance: 175.1
click at [881, 221] on textarea at bounding box center [535, 214] width 786 height 78
click at [151, 231] on textarea at bounding box center [535, 214] width 786 height 78
click at [859, 206] on textarea "Roasted Black Sesame Powder, Non-Dairy [PERSON_NAME] (Coconut Oil, Corn Syrup S…" at bounding box center [535, 214] width 786 height 78
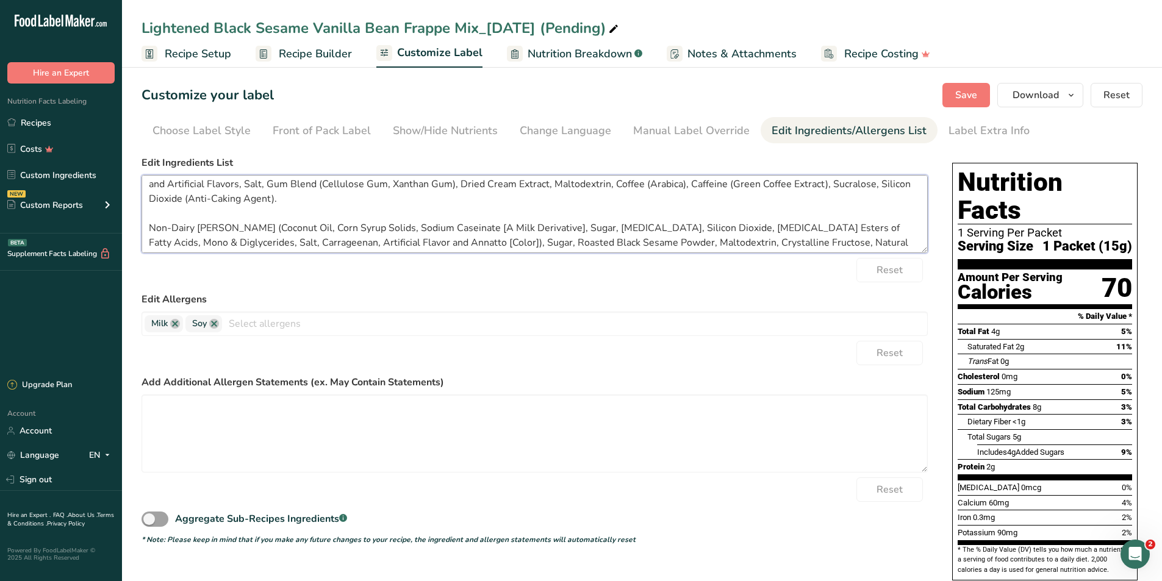
scroll to position [54, 0]
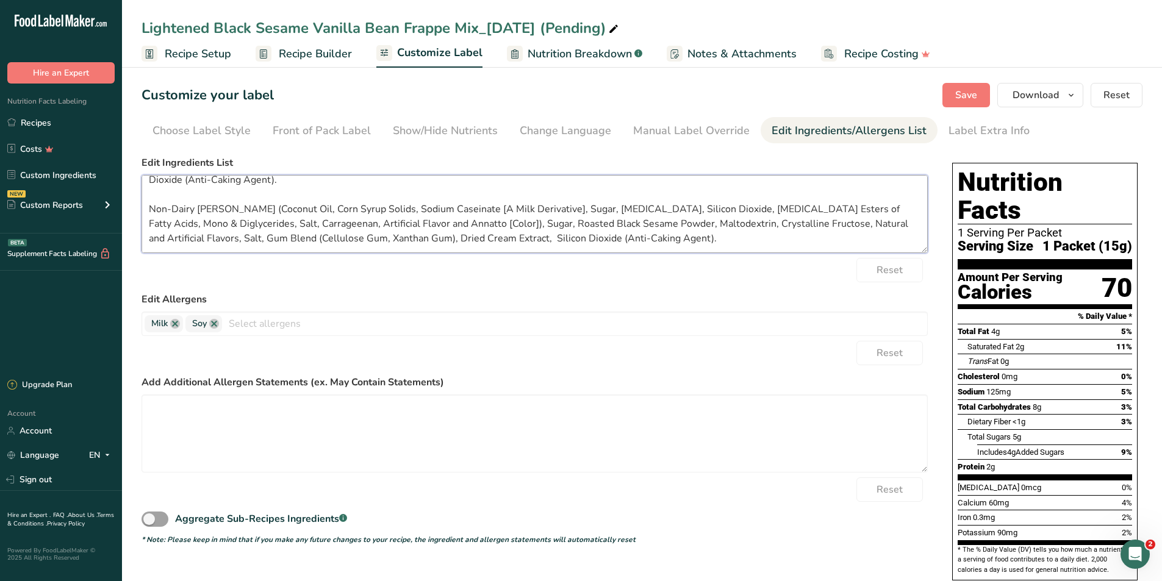
drag, startPoint x: 768, startPoint y: 239, endPoint x: 151, endPoint y: 199, distance: 617.9
click at [151, 199] on textarea "Roasted Black Sesame Powder, Non-Dairy [PERSON_NAME] (Coconut Oil, Corn Syrup S…" at bounding box center [535, 214] width 786 height 78
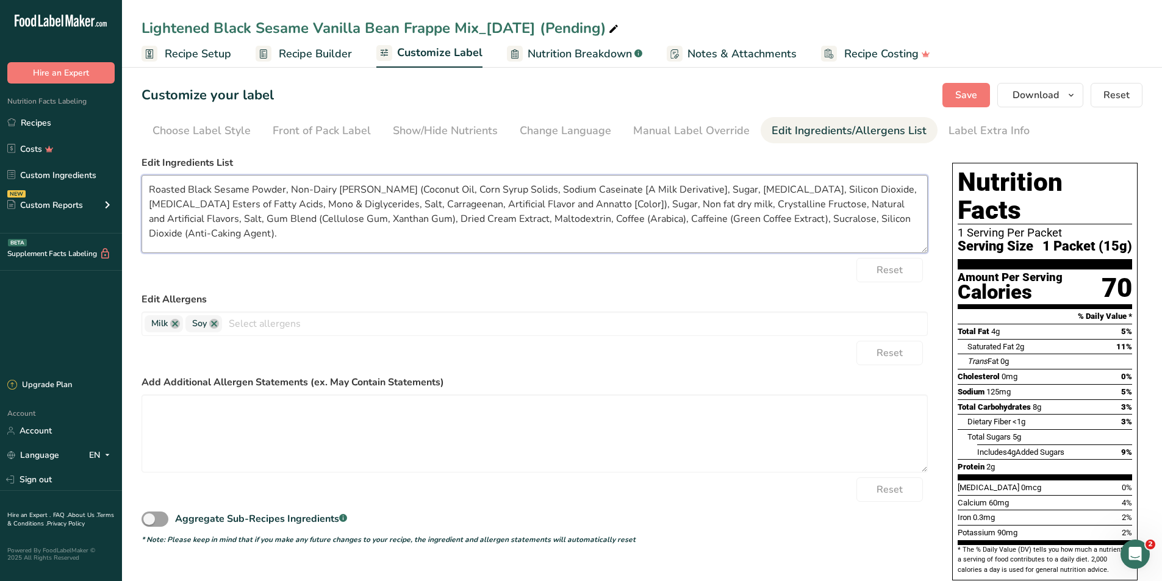
scroll to position [0, 0]
type textarea "Roasted Black Sesame Powder, Non-Dairy [PERSON_NAME] (Coconut Oil, Corn Syrup S…"
click at [983, 87] on button "Save" at bounding box center [966, 95] width 48 height 24
click at [547, 61] on span "Nutrition Breakdown" at bounding box center [580, 54] width 104 height 16
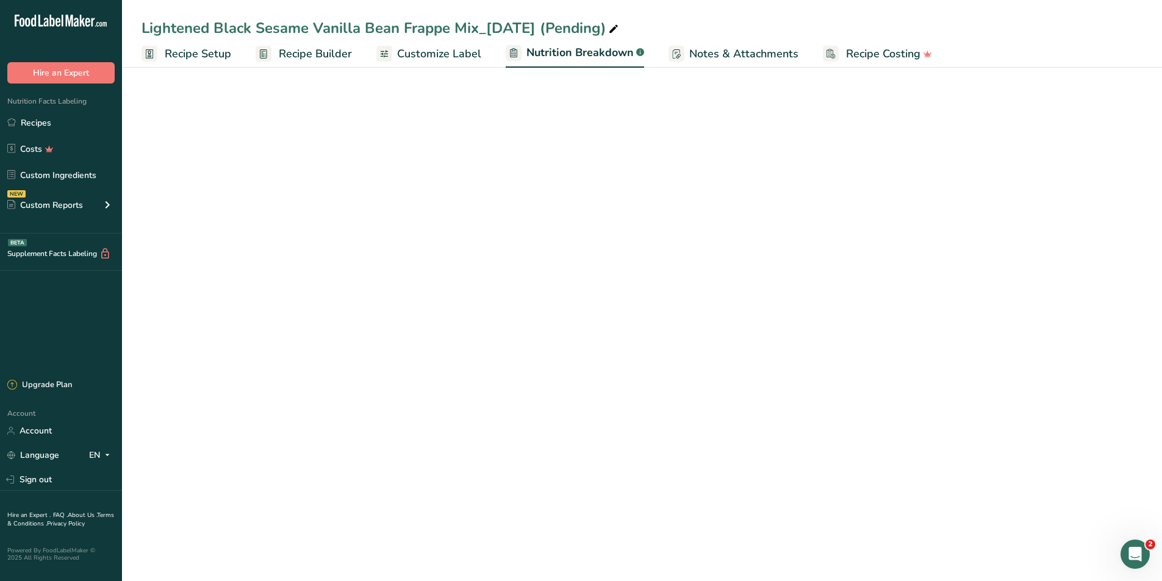
select select "Calories"
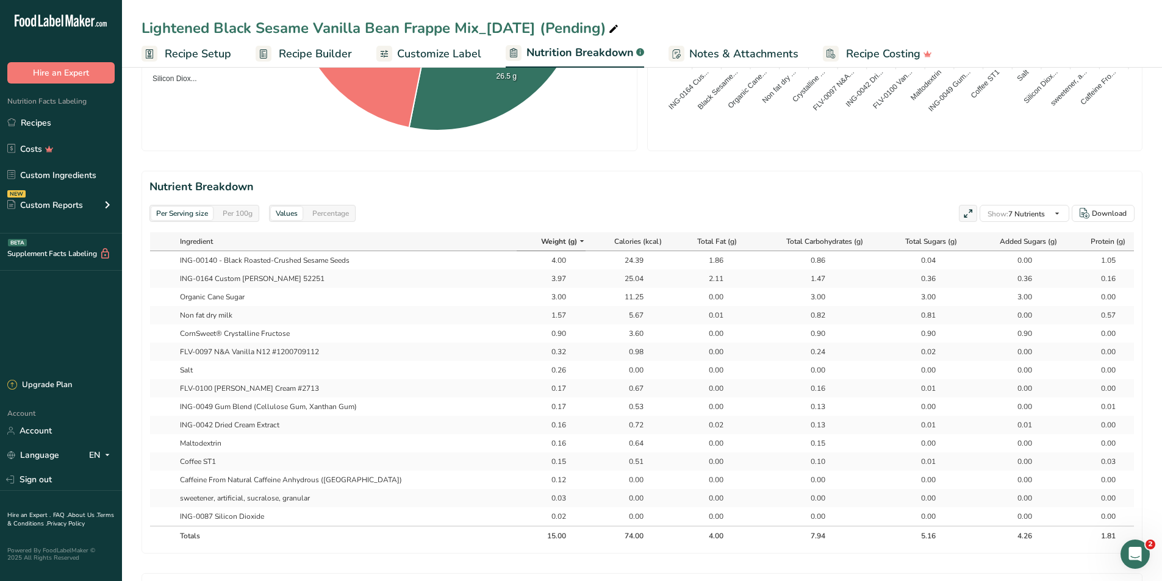
scroll to position [488, 0]
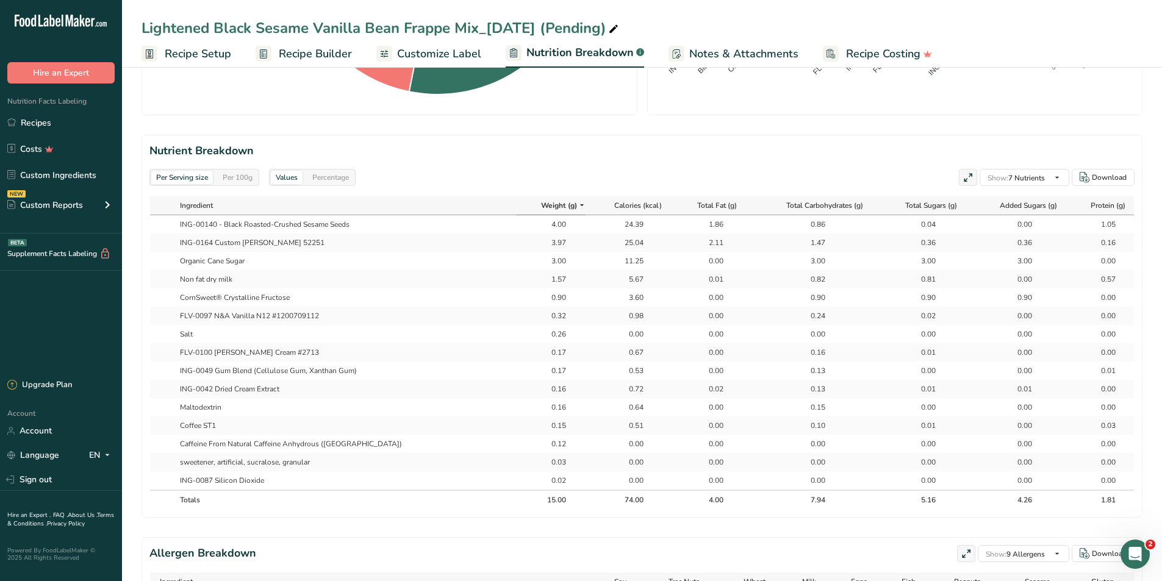
click at [234, 176] on div "Per 100g" at bounding box center [238, 177] width 40 height 13
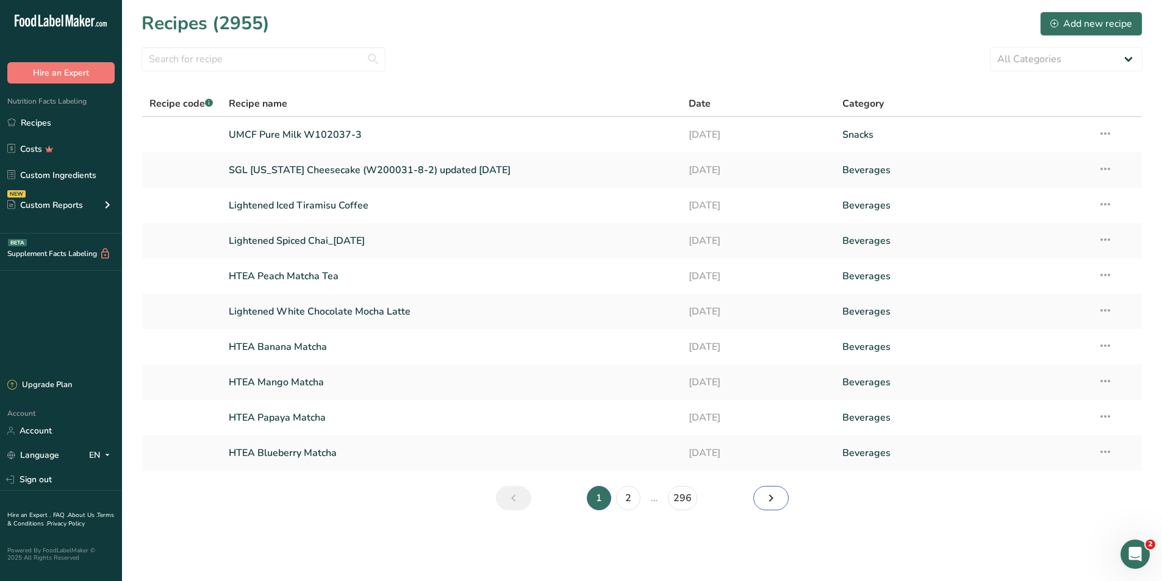
click at [780, 500] on link "Next page" at bounding box center [770, 498] width 35 height 24
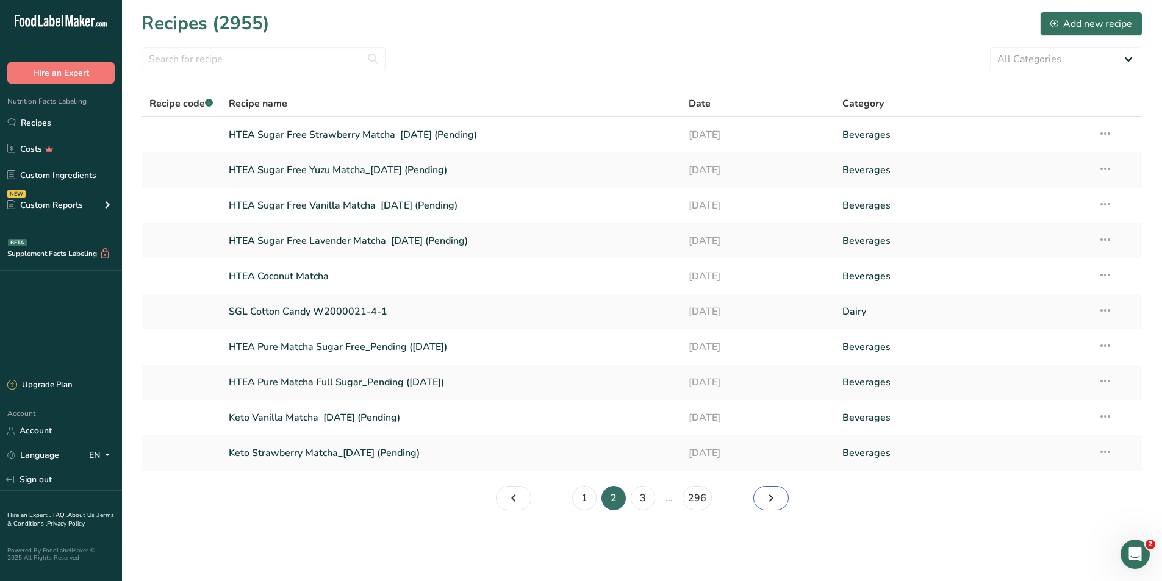
click at [780, 500] on link "Page 3." at bounding box center [770, 498] width 35 height 24
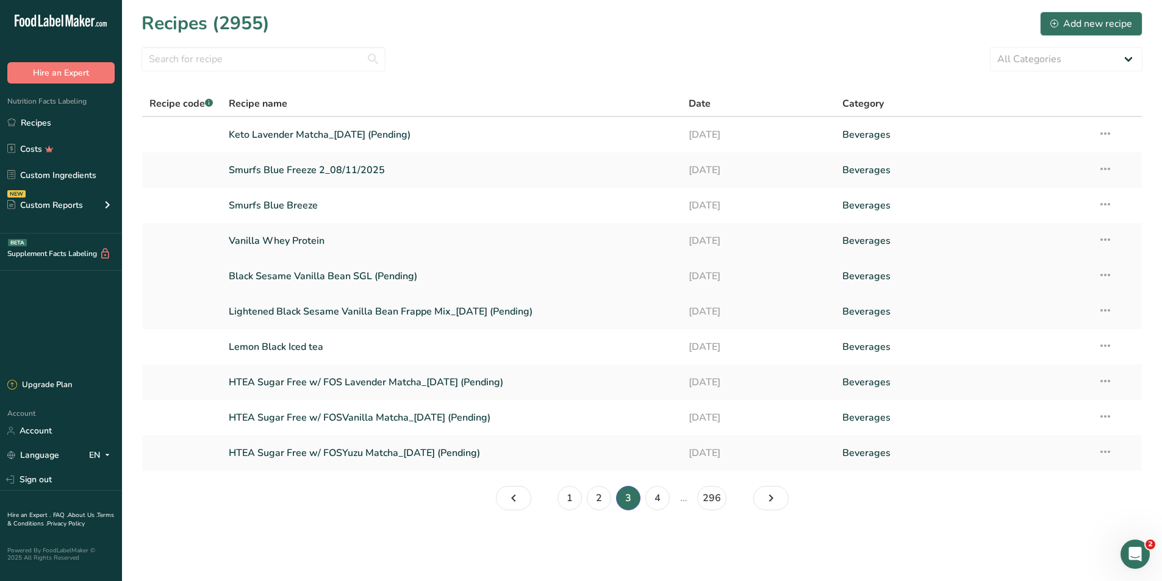
click at [339, 274] on link "Black Sesame Vanilla Bean SGL (Pending)" at bounding box center [452, 277] width 446 height 26
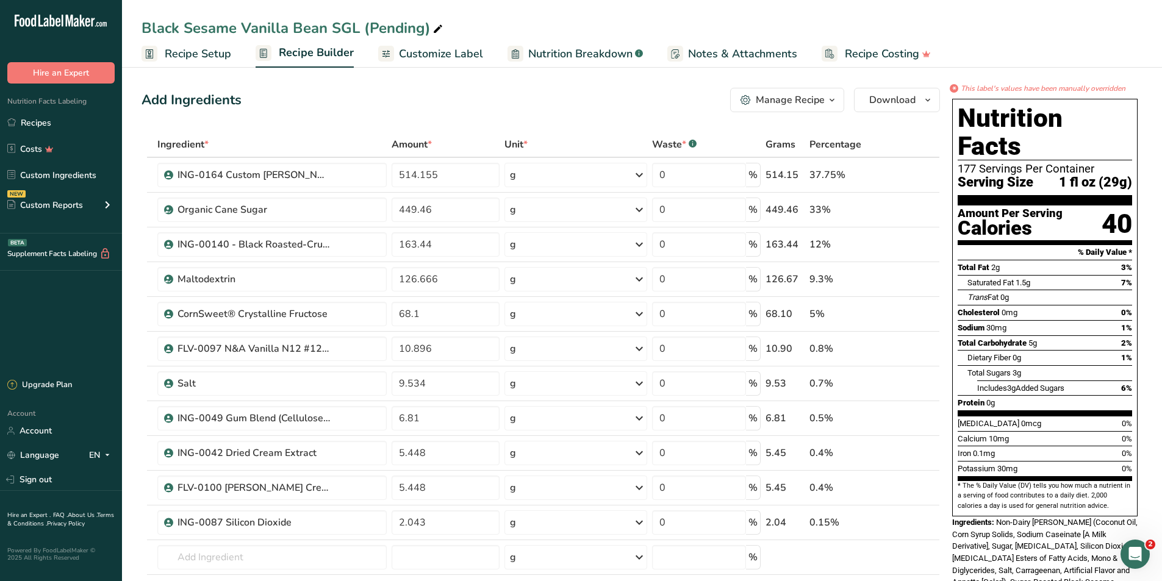
click at [565, 52] on span "Nutrition Breakdown" at bounding box center [580, 54] width 104 height 16
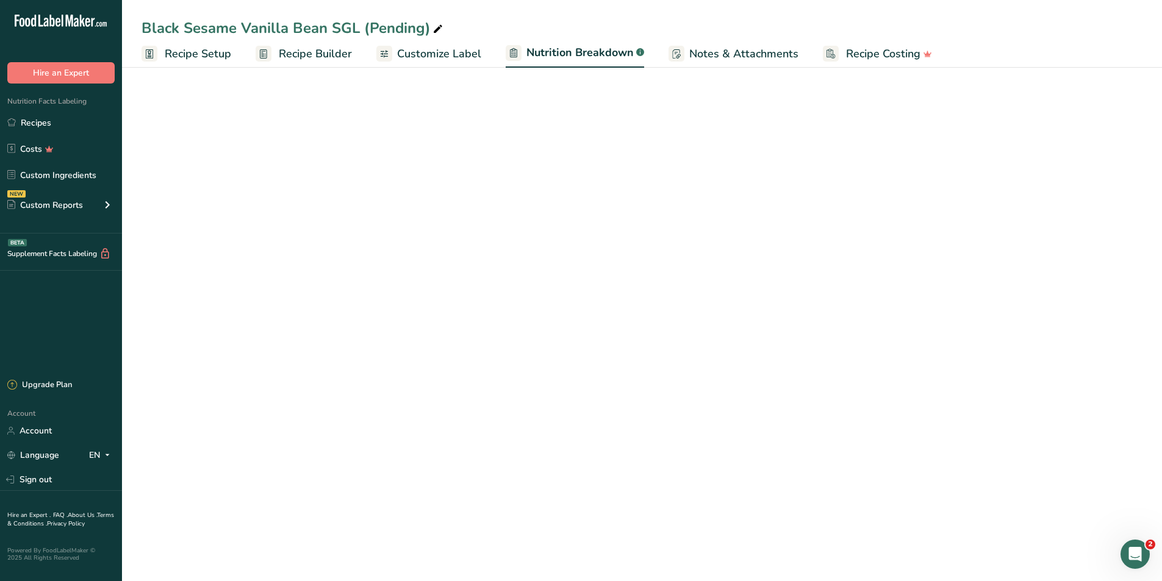
select select "Calories"
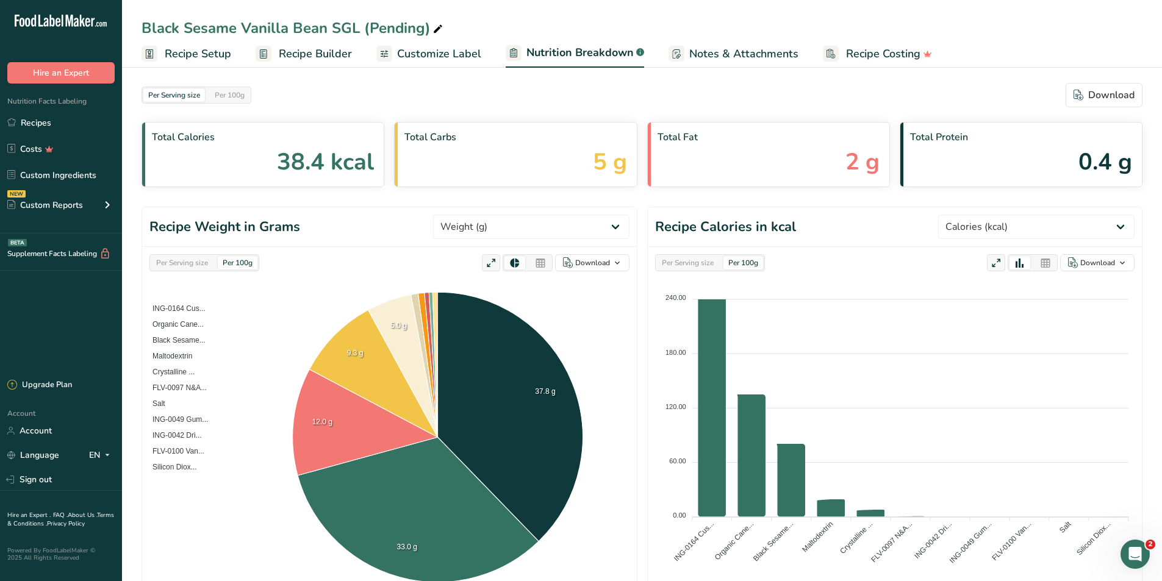
click at [422, 54] on span "Customize Label" at bounding box center [439, 54] width 84 height 16
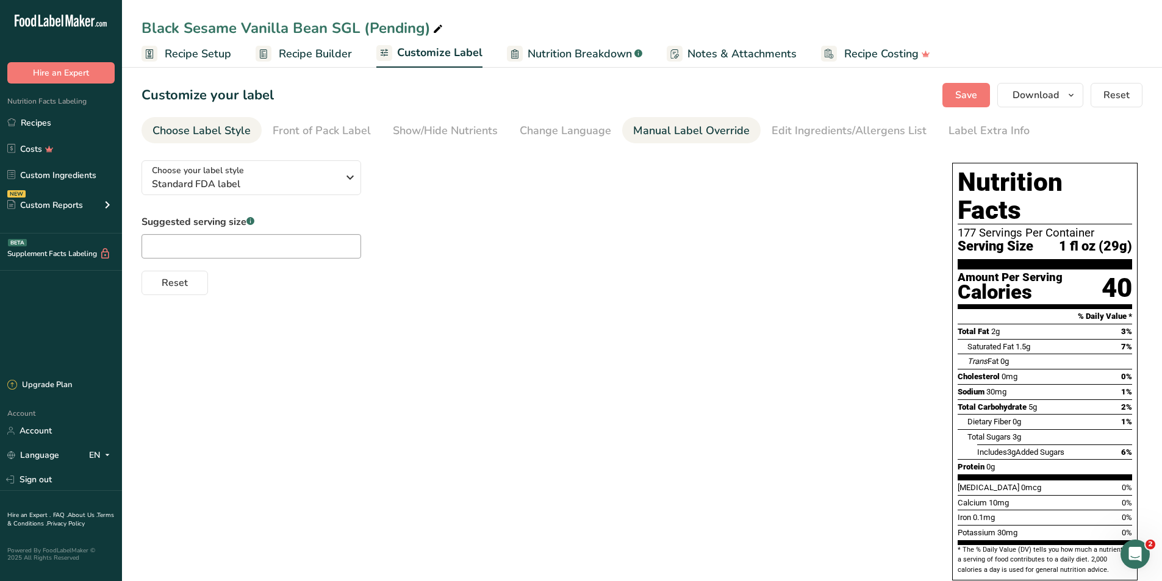
click at [638, 131] on div "Manual Label Override" at bounding box center [691, 131] width 117 height 16
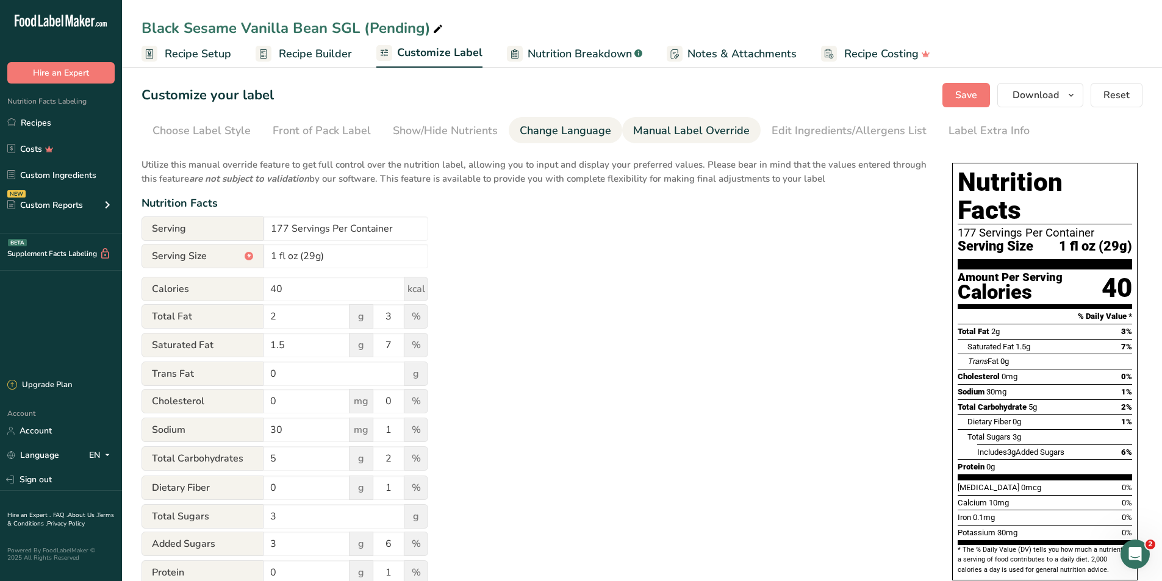
click at [509, 132] on li "Change Language" at bounding box center [565, 130] width 113 height 26
click at [520, 132] on div "Change Language" at bounding box center [565, 131] width 91 height 16
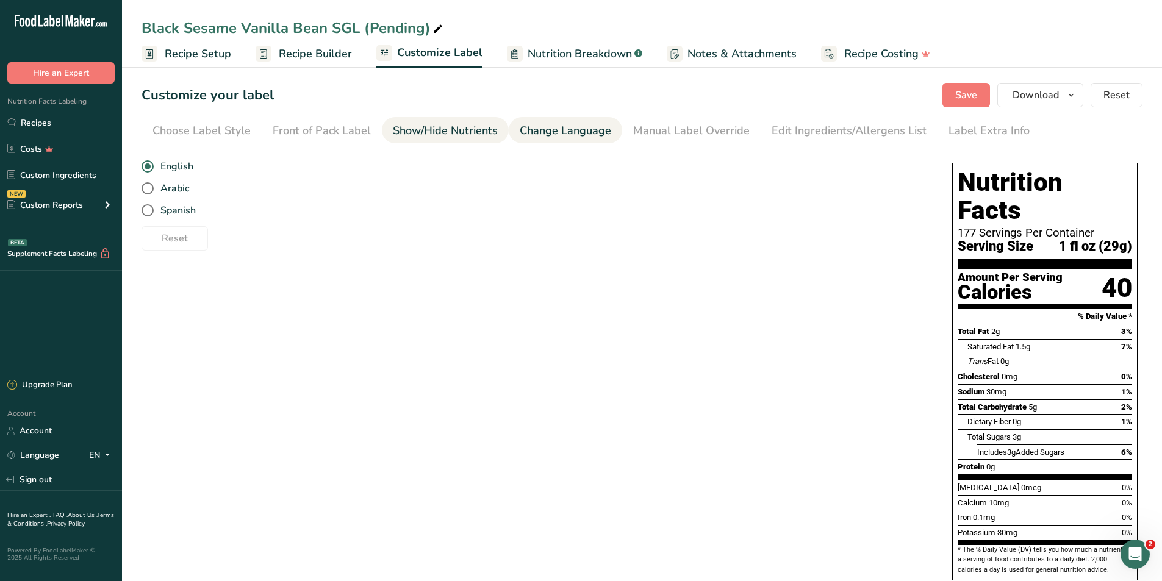
click at [429, 135] on div "Show/Hide Nutrients" at bounding box center [445, 131] width 105 height 16
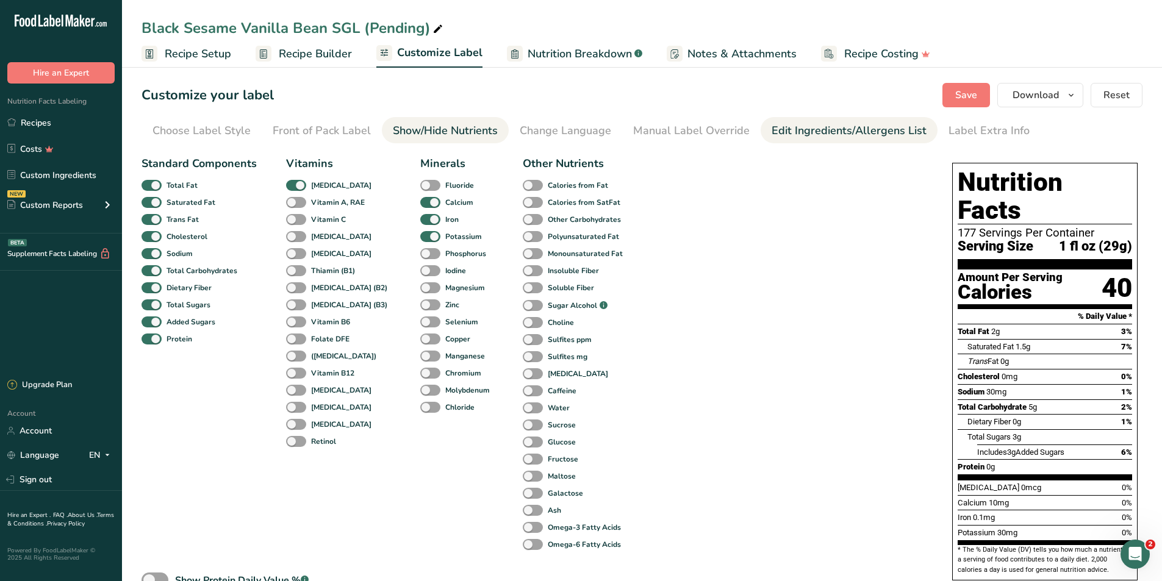
click at [785, 124] on div "Edit Ingredients/Allergens List" at bounding box center [849, 131] width 155 height 16
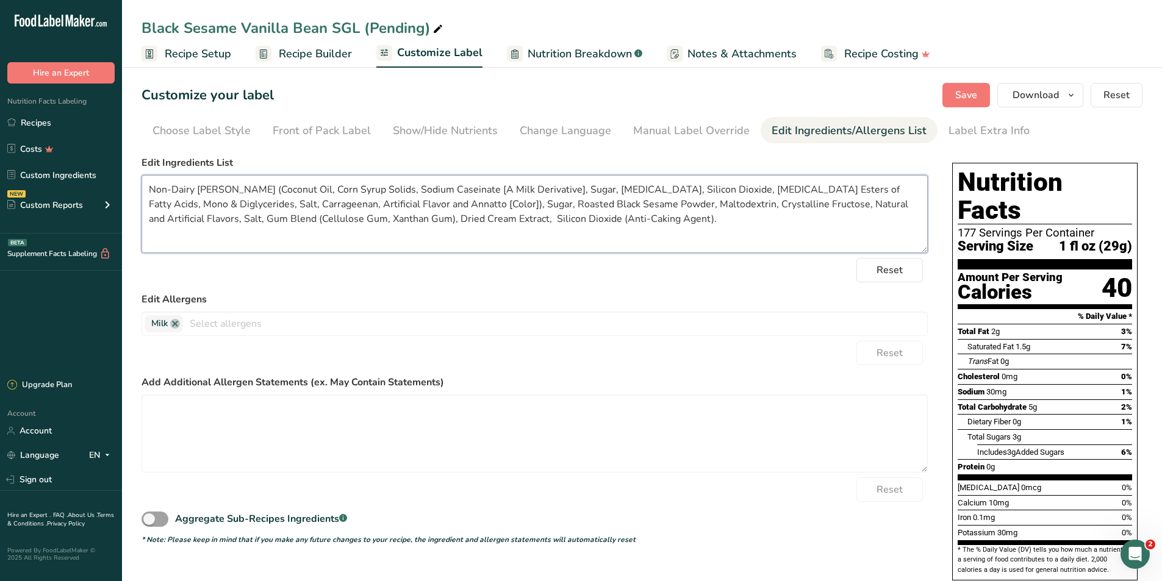
drag, startPoint x: 146, startPoint y: 188, endPoint x: 777, endPoint y: 218, distance: 631.4
click at [777, 218] on textarea "Non-Dairy [PERSON_NAME] (Coconut Oil, Corn Syrup Solids, Sodium Caseinate [A Mi…" at bounding box center [535, 214] width 786 height 78
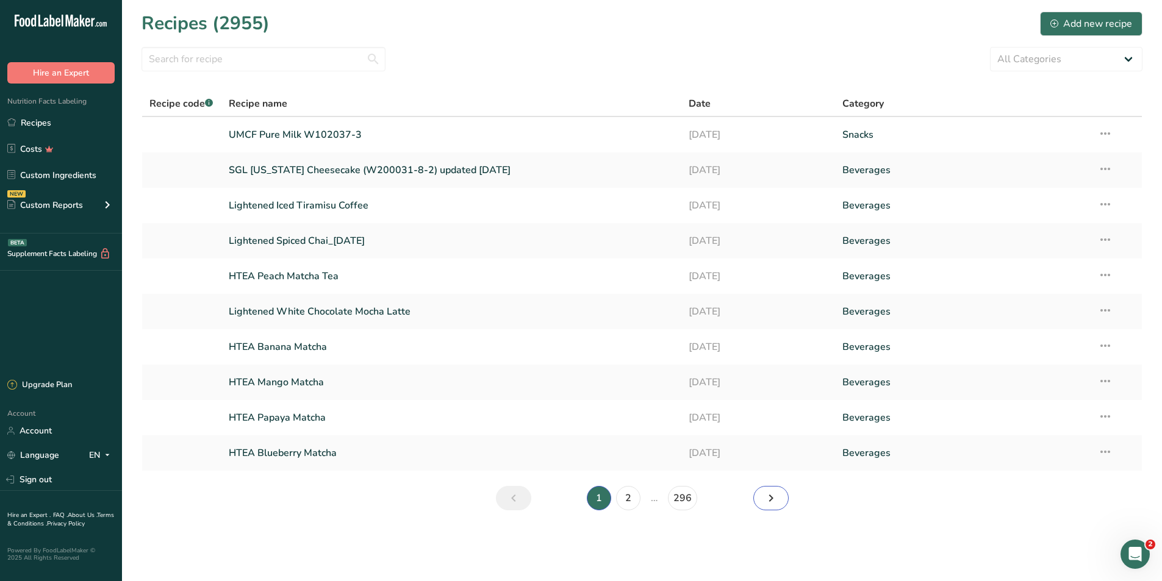
click at [768, 499] on icon "Next page" at bounding box center [771, 498] width 15 height 22
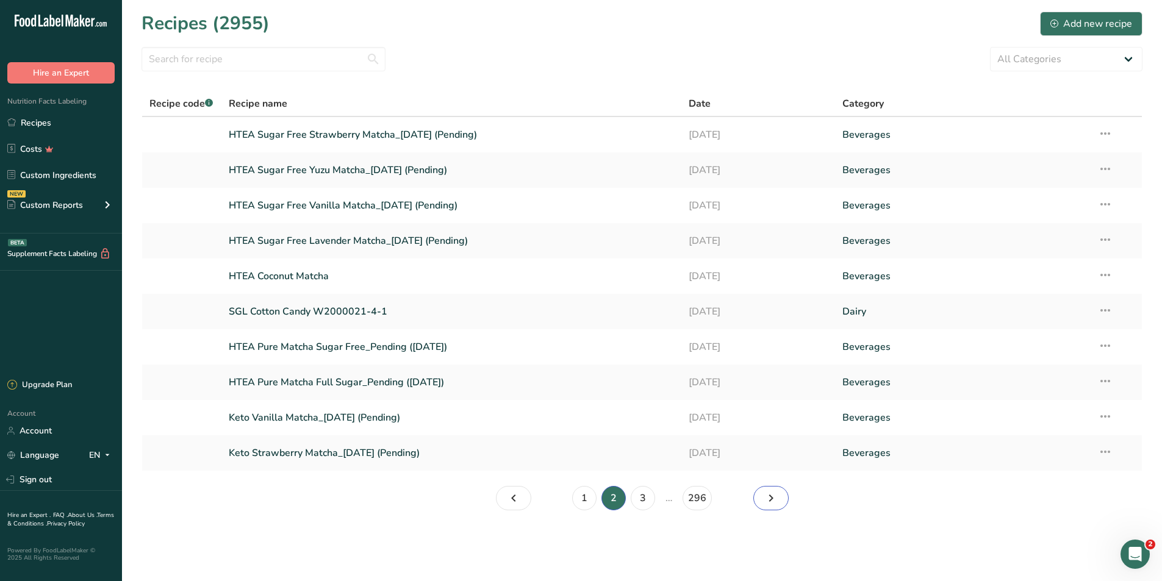
click at [768, 499] on icon "Page 3." at bounding box center [771, 498] width 15 height 22
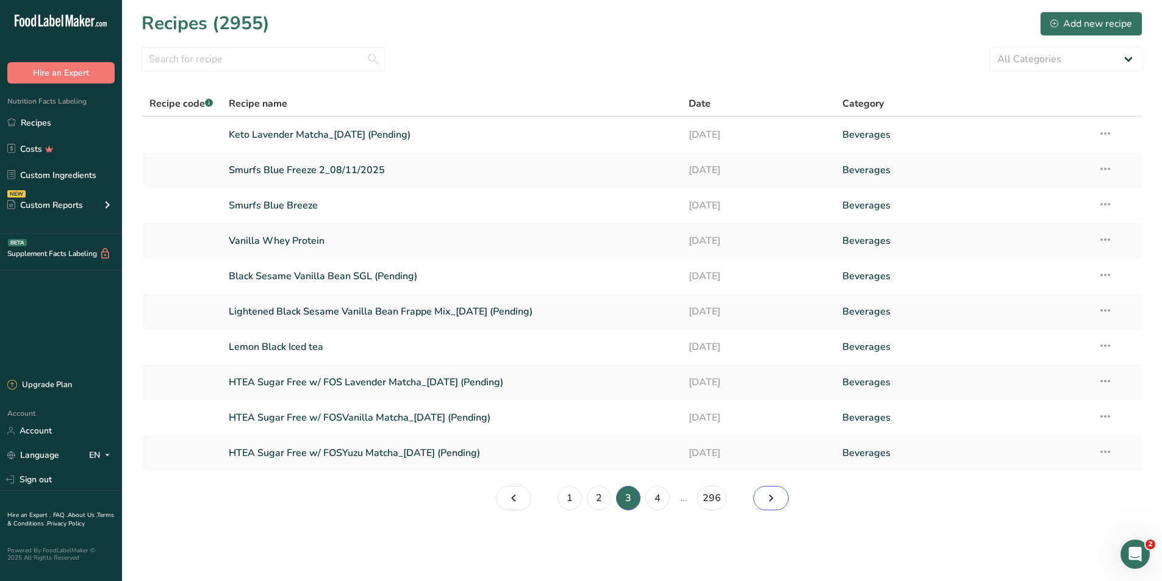
click at [768, 499] on icon "Page 4." at bounding box center [771, 498] width 15 height 22
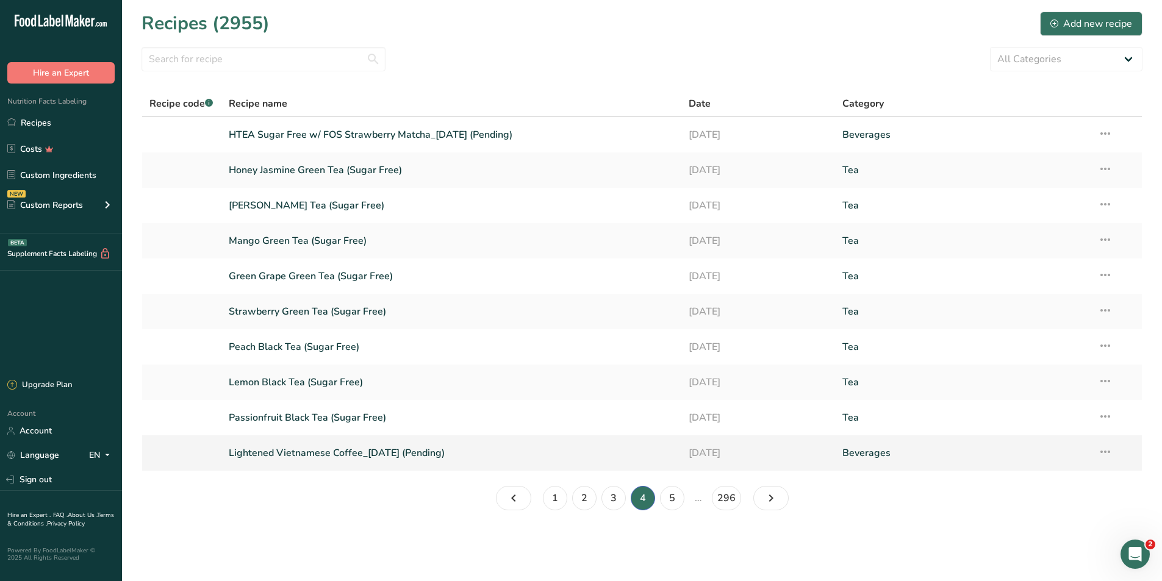
click at [322, 451] on link "Lightened Vietnamese Coffee_07/18/2025 (Pending)" at bounding box center [452, 453] width 446 height 26
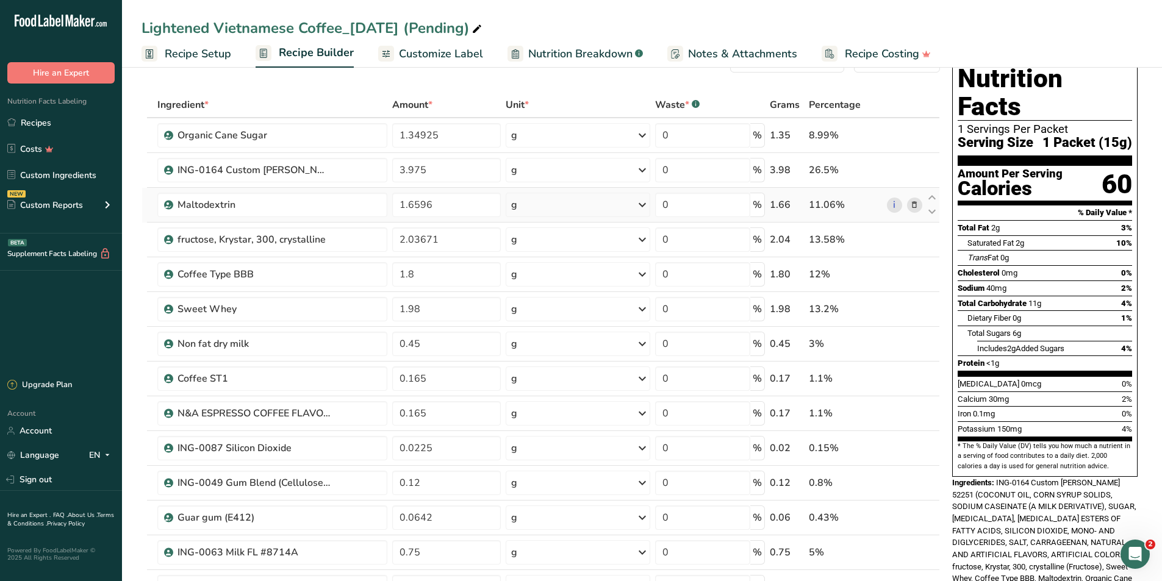
scroll to position [61, 0]
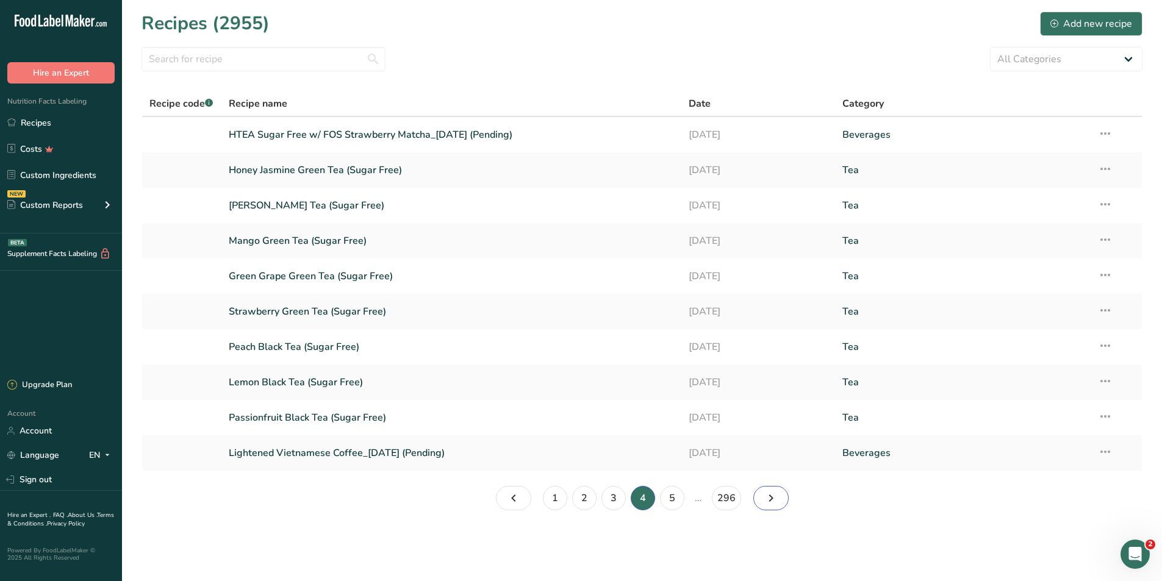
click at [766, 497] on icon "Next page" at bounding box center [771, 498] width 15 height 22
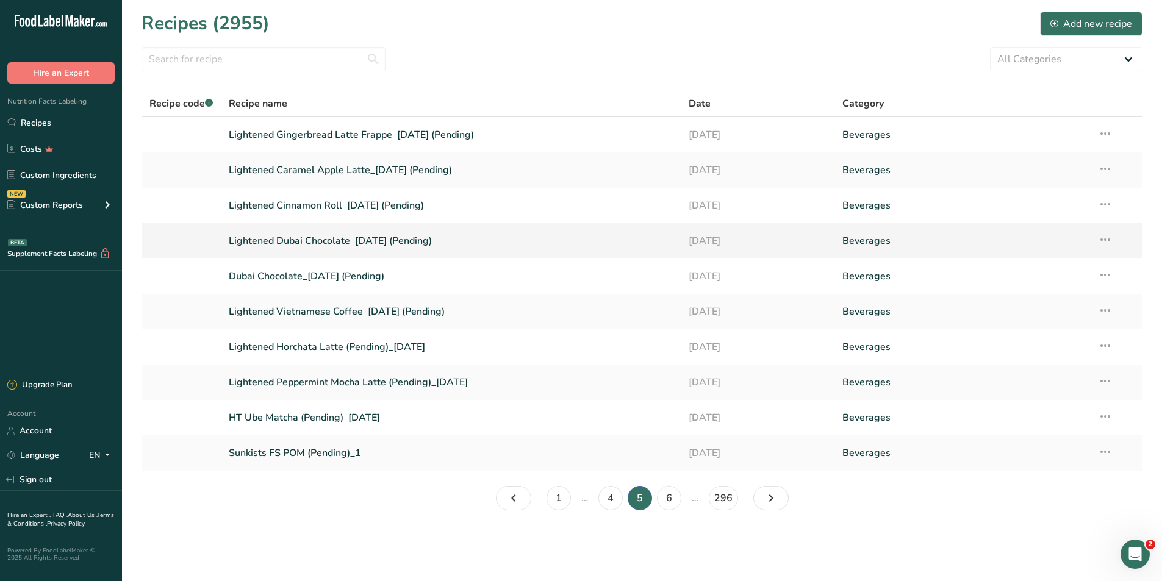
click at [327, 232] on link "Lightened Dubai Chocolate_07/01/2025 (Pending)" at bounding box center [452, 241] width 446 height 26
click at [412, 384] on link "Lightened Peppermint Mocha Latte (Pending)_06/19/2025" at bounding box center [452, 383] width 446 height 26
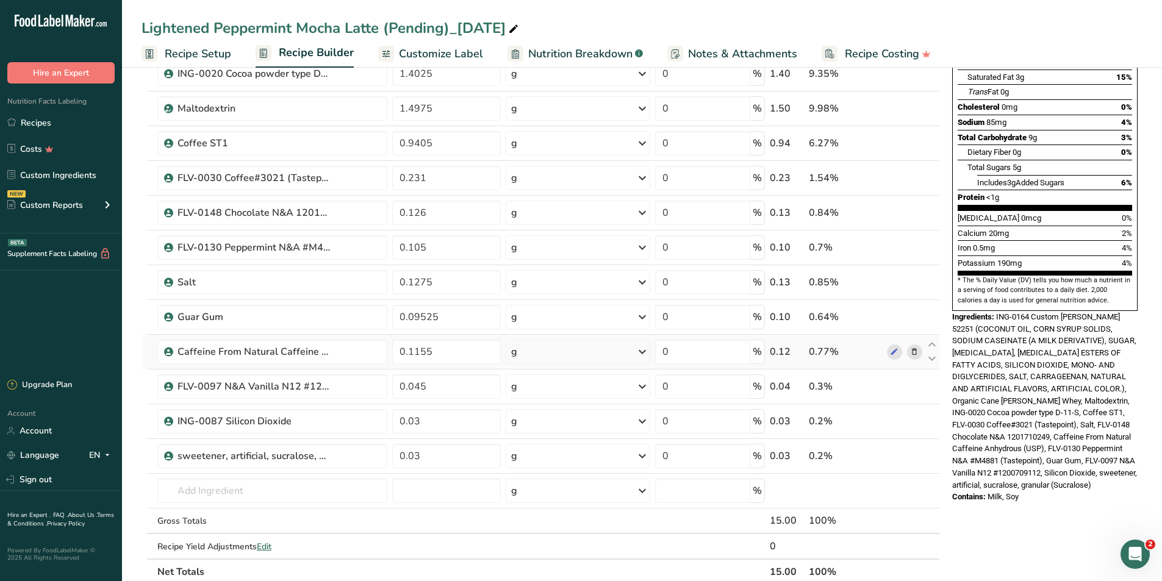
scroll to position [244, 0]
